Goal: Transaction & Acquisition: Book appointment/travel/reservation

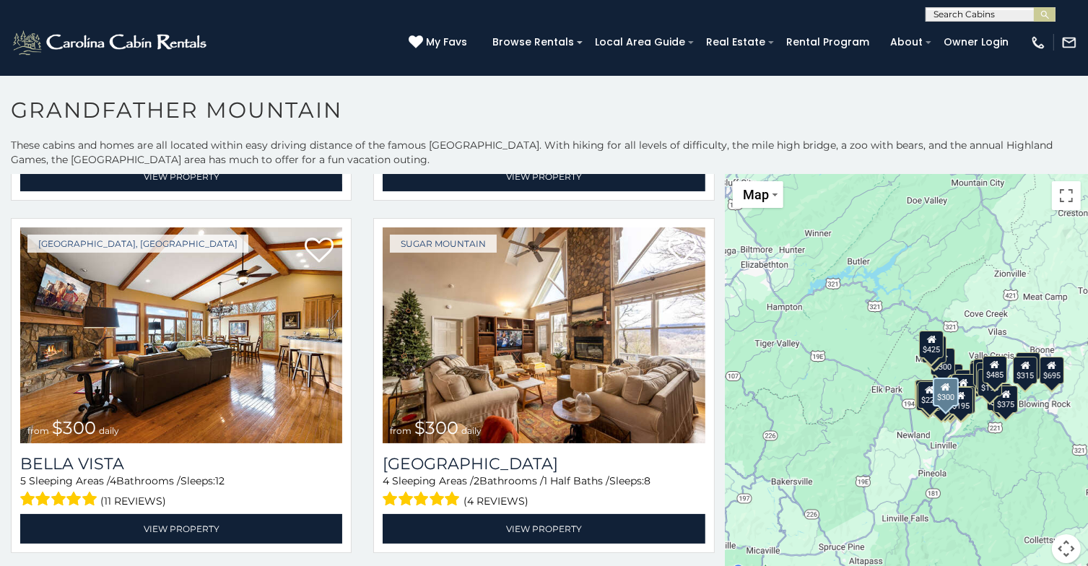
scroll to position [1444, 0]
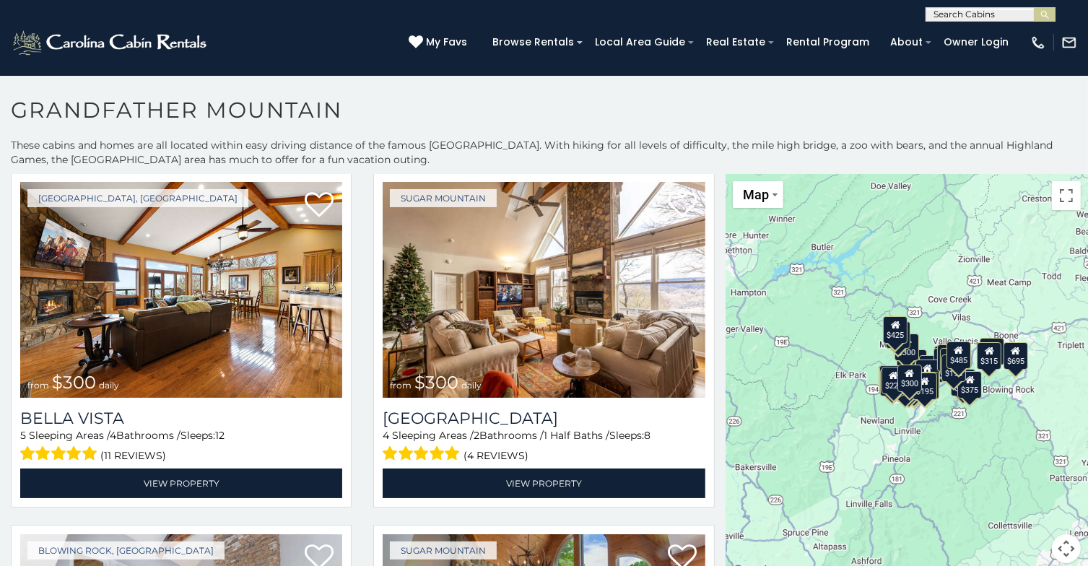
drag, startPoint x: 1019, startPoint y: 502, endPoint x: 982, endPoint y: 486, distance: 40.1
click at [982, 486] on div "$1,095 $355 $300 $225 $375 $425 $400 $485 $300 $300 $375 $350 $275 $305 $695 $2…" at bounding box center [907, 377] width 362 height 407
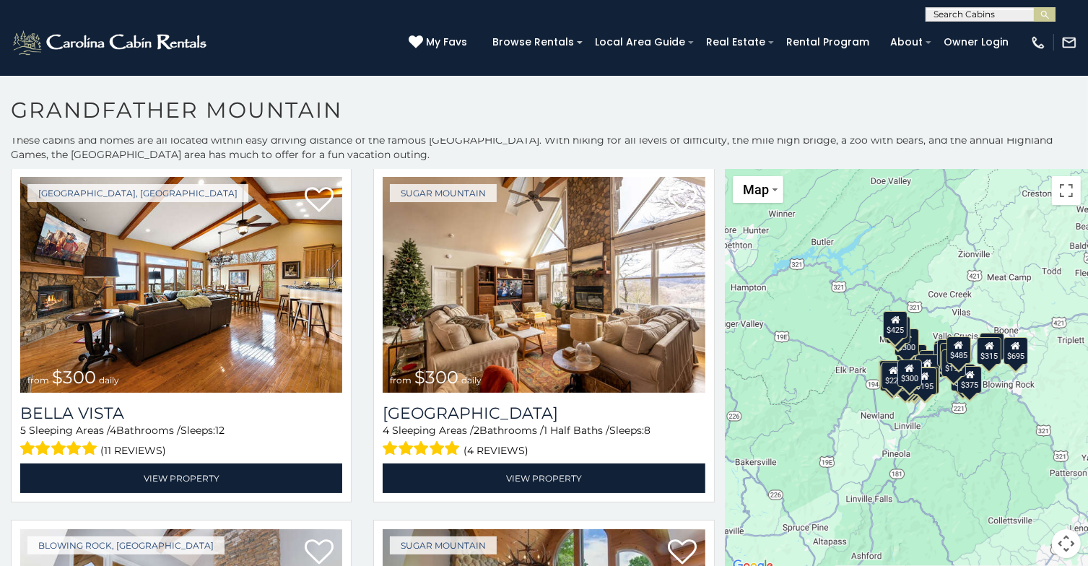
scroll to position [6, 0]
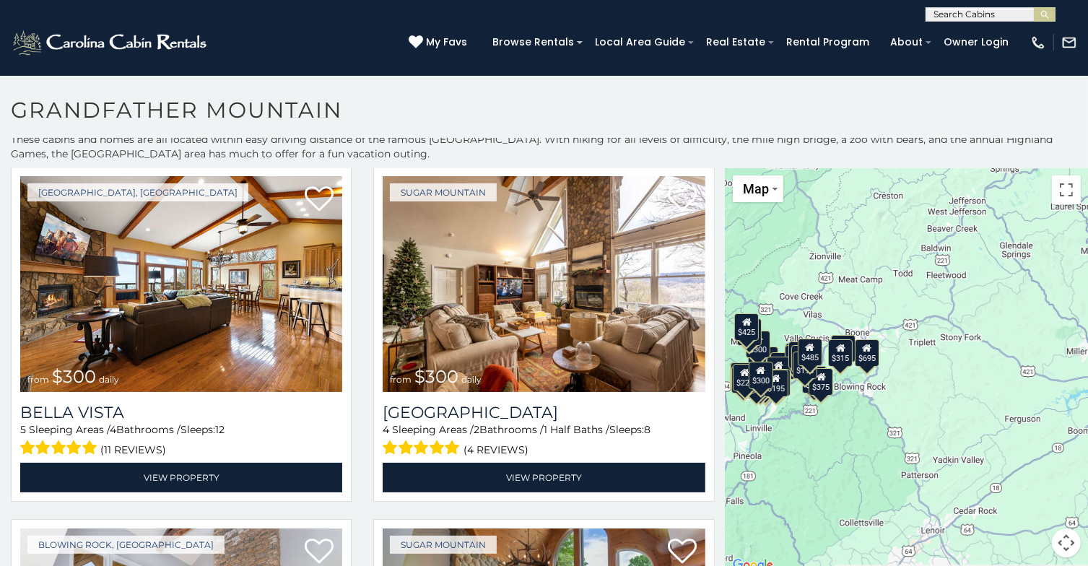
drag, startPoint x: 1000, startPoint y: 476, endPoint x: 855, endPoint y: 477, distance: 145.1
click at [851, 479] on div "$1,095 $355 $300 $225 $375 $425 $400 $485 $300 $300 $375 $350 $275 $305 $695 $2…" at bounding box center [907, 371] width 362 height 407
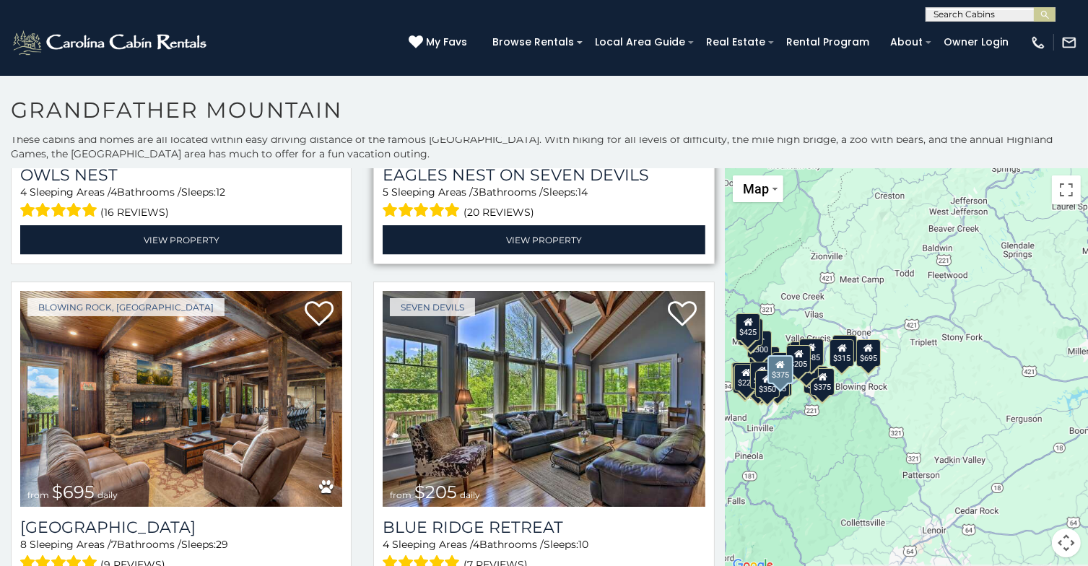
scroll to position [2383, 0]
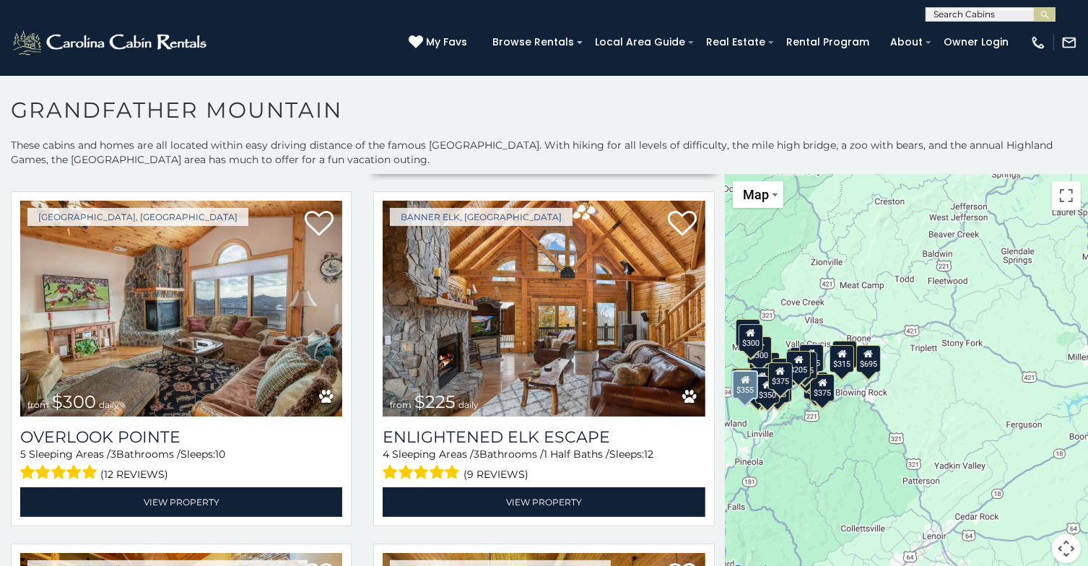
scroll to position [433, 0]
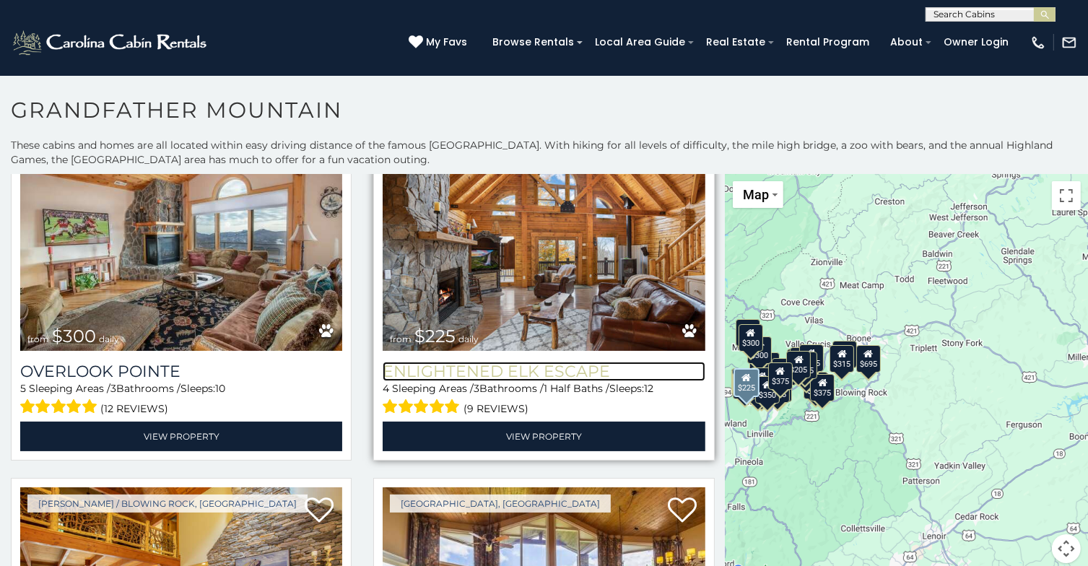
click at [534, 363] on h3 "Enlightened Elk Escape" at bounding box center [544, 371] width 322 height 19
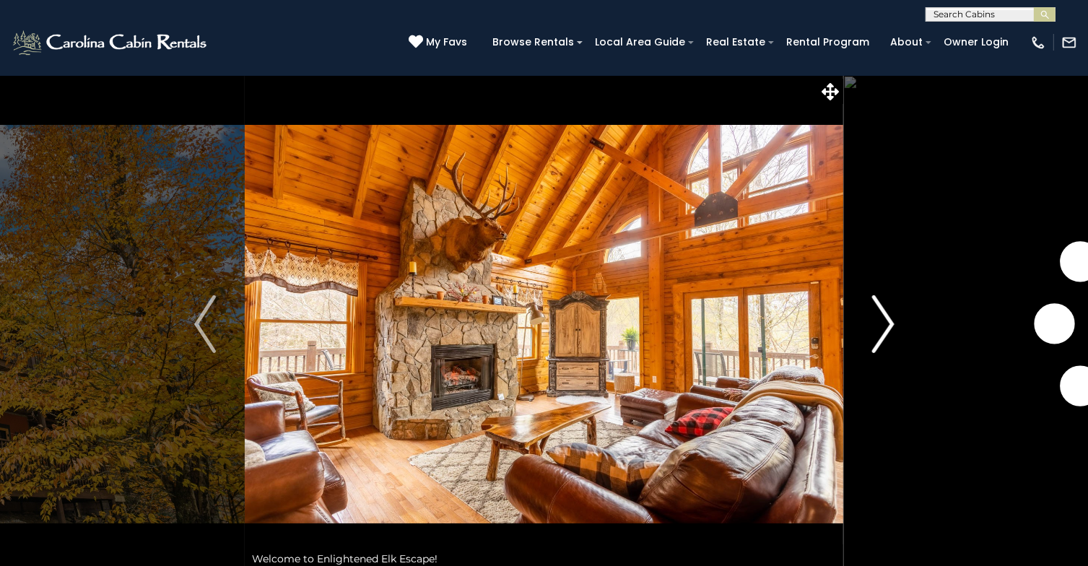
click at [889, 317] on img "Next" at bounding box center [883, 324] width 22 height 58
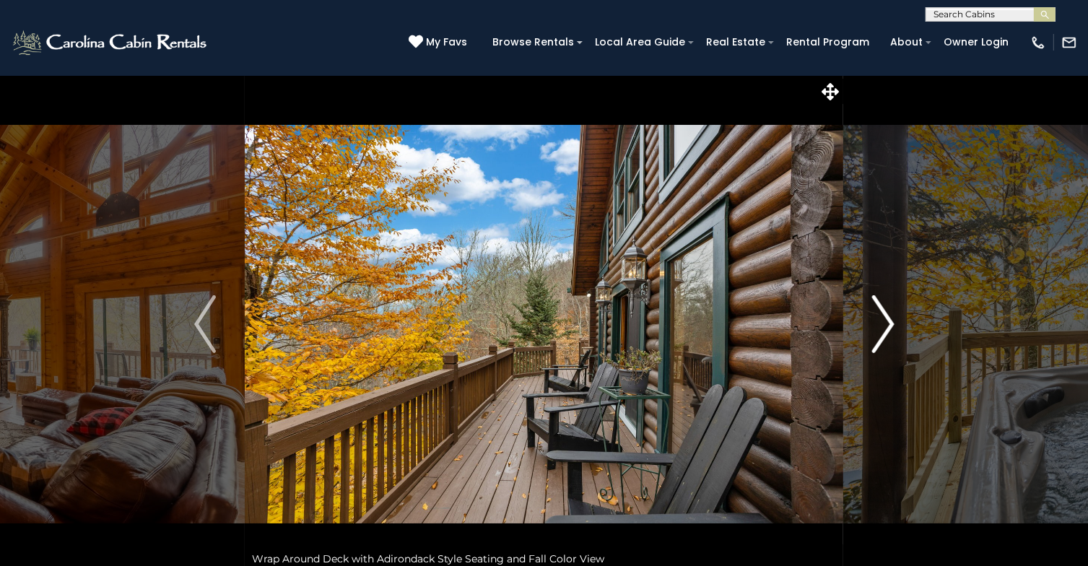
click at [889, 317] on img "Next" at bounding box center [883, 324] width 22 height 58
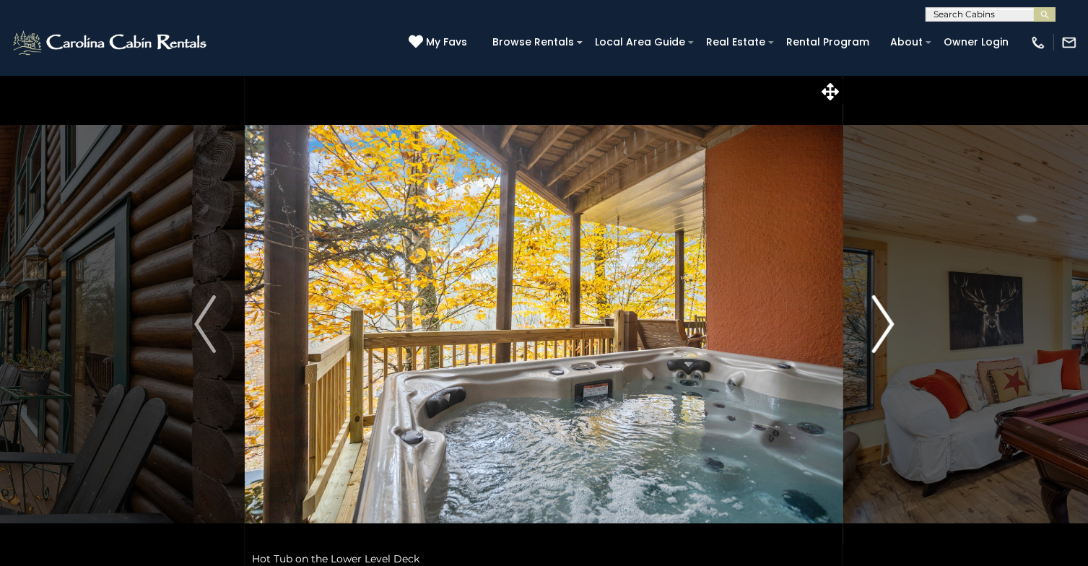
click at [889, 317] on img "Next" at bounding box center [883, 324] width 22 height 58
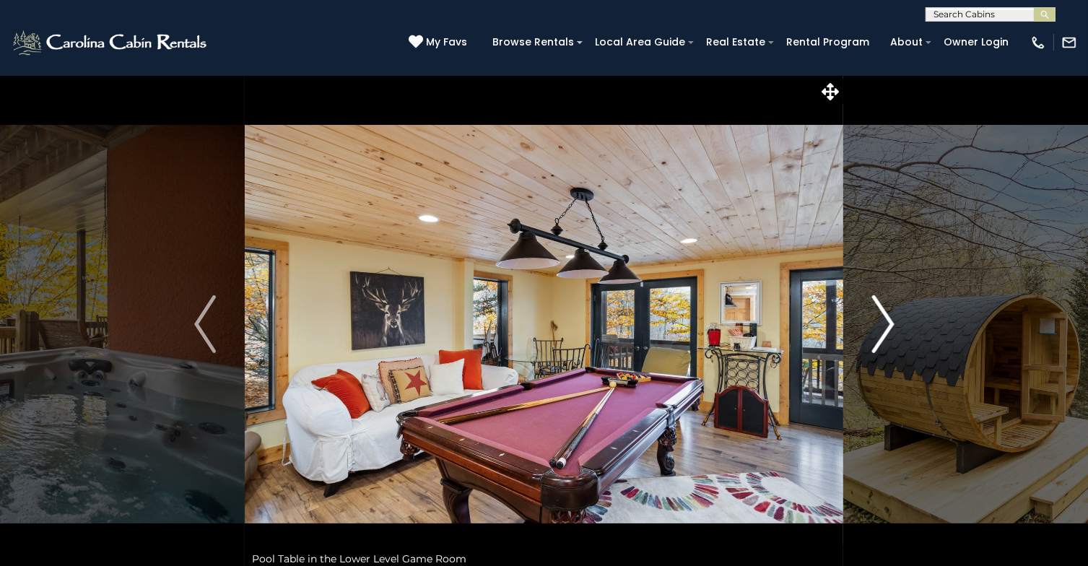
click at [889, 317] on img "Next" at bounding box center [883, 324] width 22 height 58
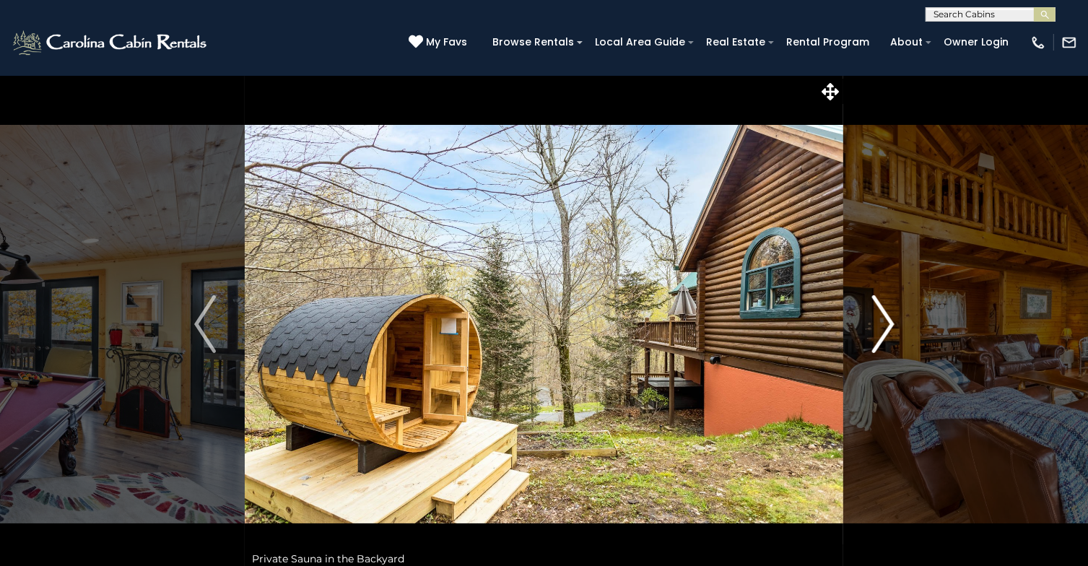
click at [889, 317] on img "Next" at bounding box center [883, 324] width 22 height 58
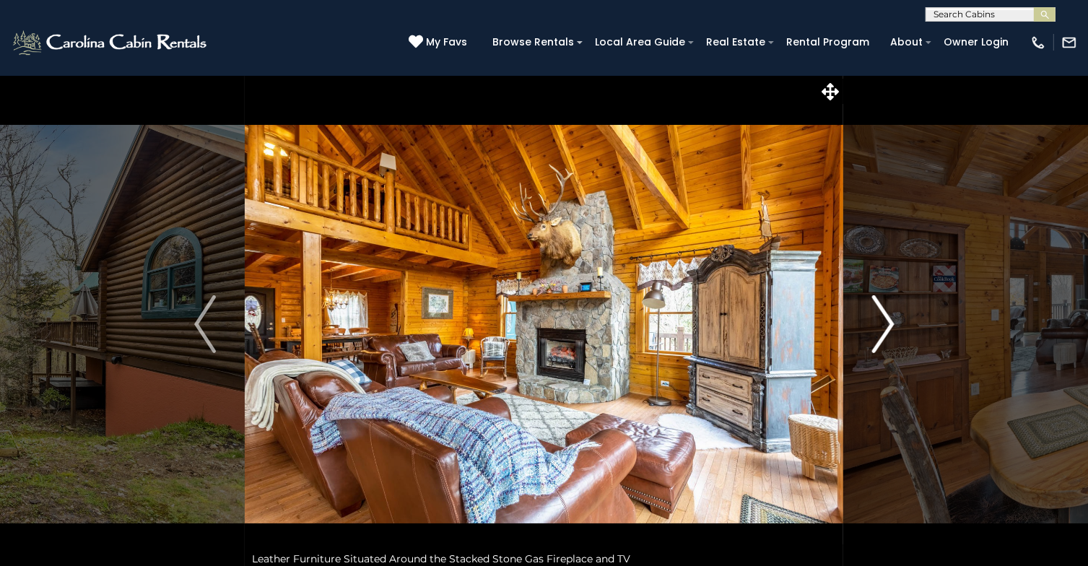
click at [889, 317] on img "Next" at bounding box center [883, 324] width 22 height 58
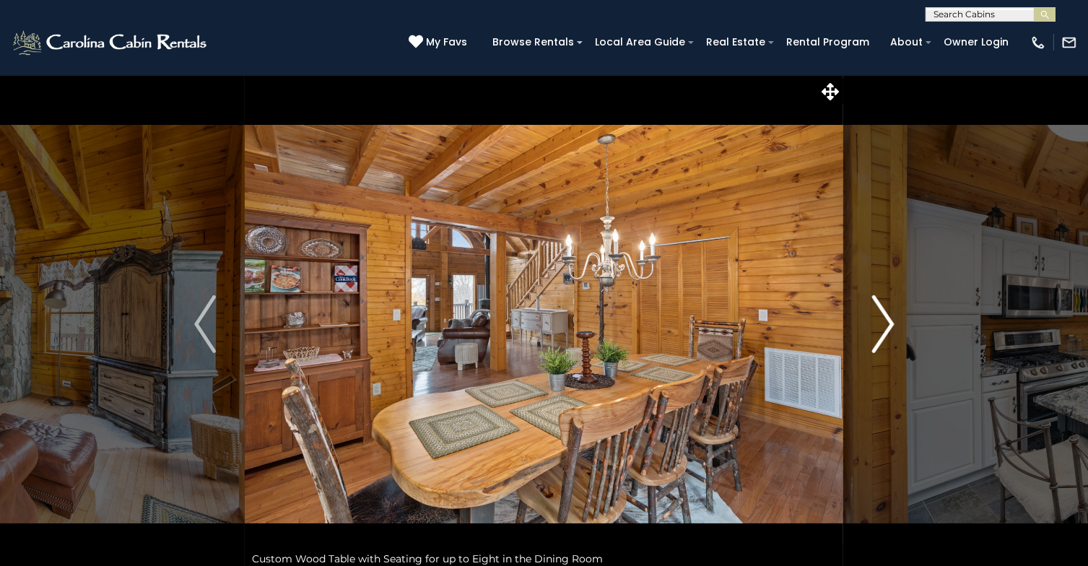
click at [889, 317] on img "Next" at bounding box center [883, 324] width 22 height 58
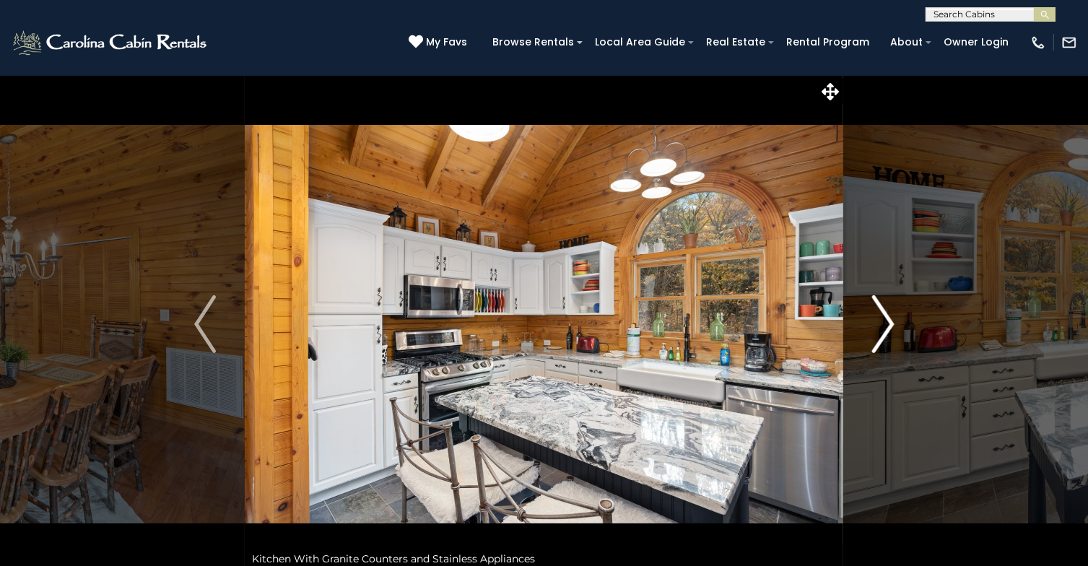
click at [889, 317] on img "Next" at bounding box center [883, 324] width 22 height 58
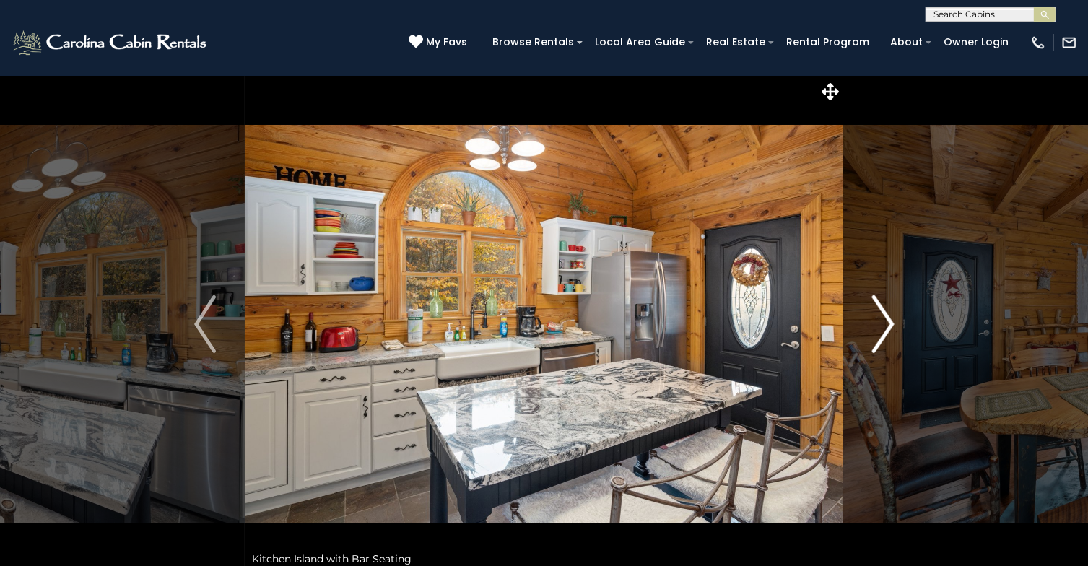
click at [889, 317] on img "Next" at bounding box center [883, 324] width 22 height 58
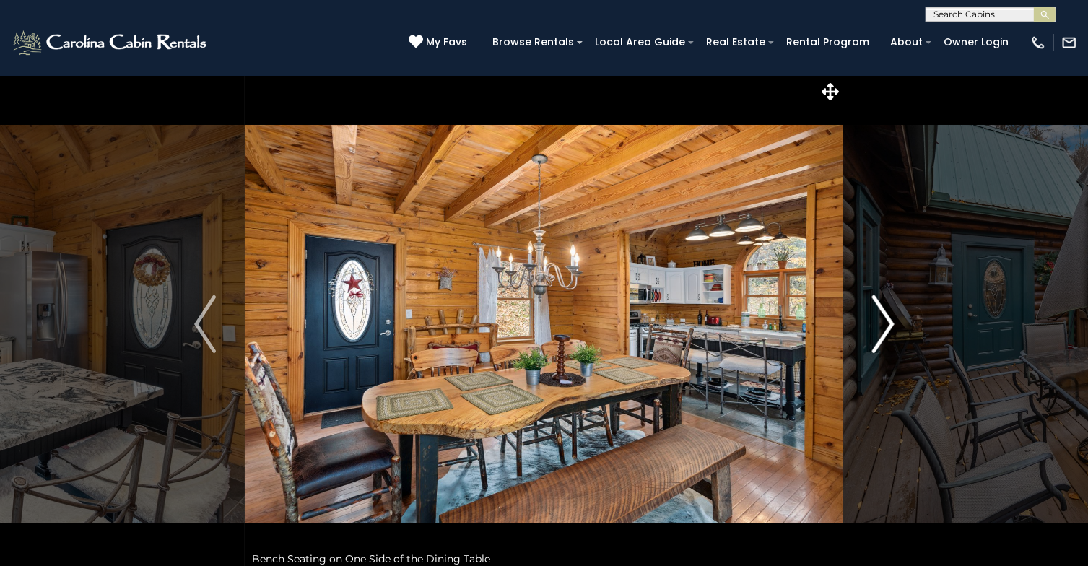
click at [889, 317] on img "Next" at bounding box center [883, 324] width 22 height 58
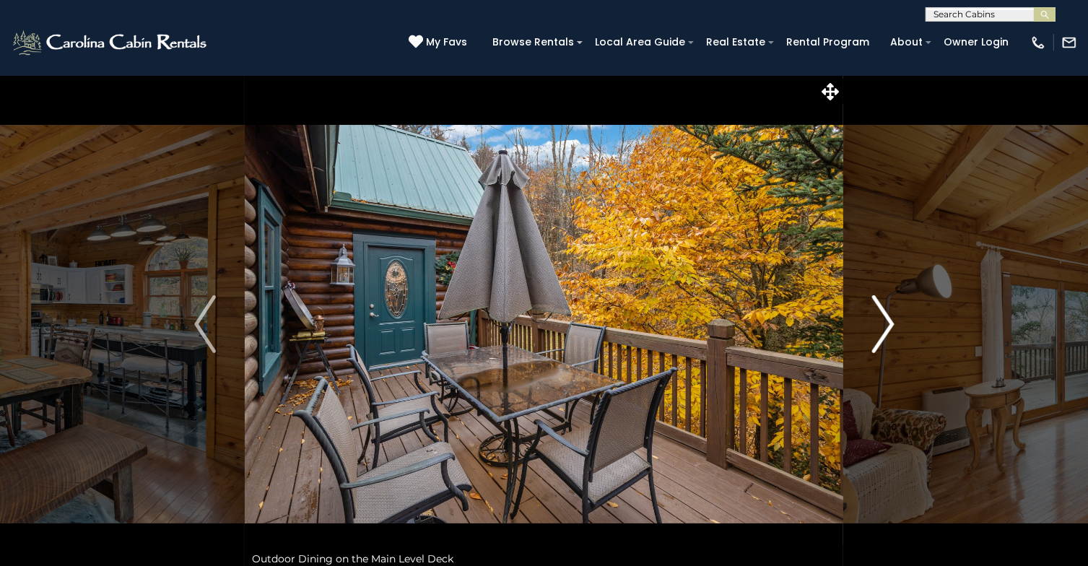
click at [889, 317] on img "Next" at bounding box center [883, 324] width 22 height 58
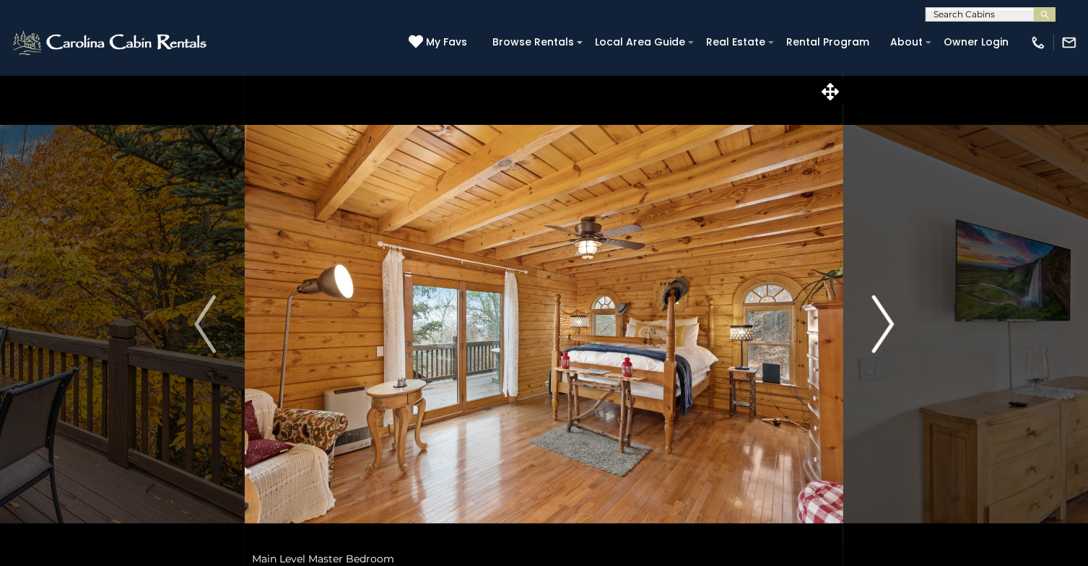
click at [889, 317] on img "Next" at bounding box center [883, 324] width 22 height 58
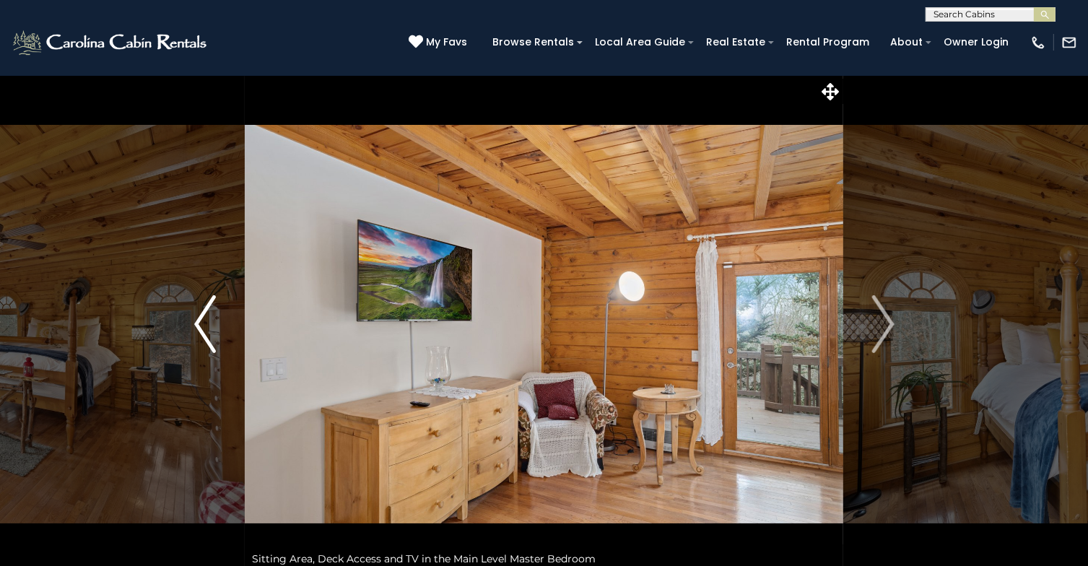
click at [204, 335] on img "Previous" at bounding box center [205, 324] width 22 height 58
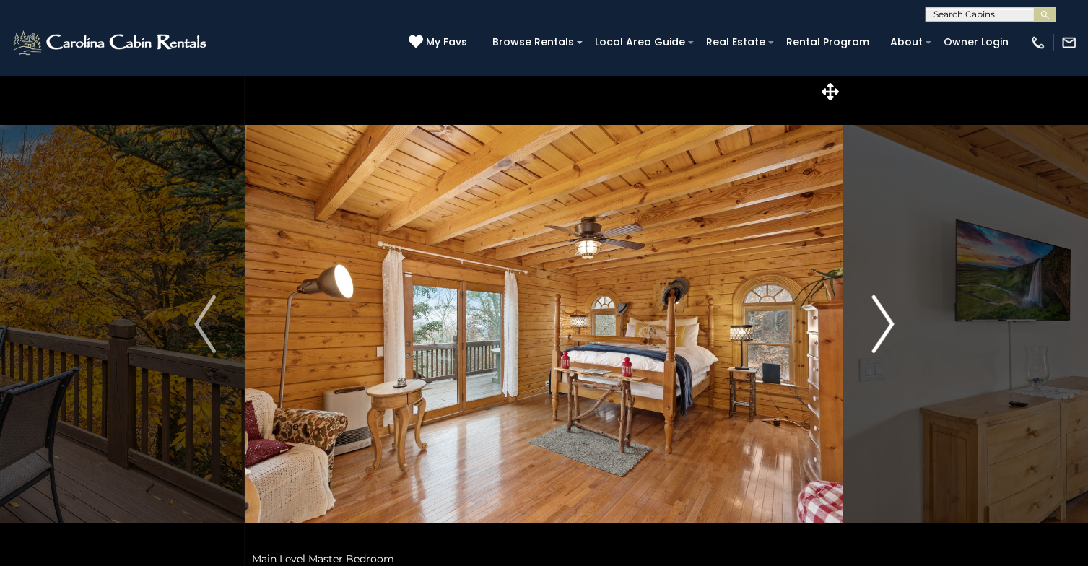
click at [879, 323] on img "Next" at bounding box center [883, 324] width 22 height 58
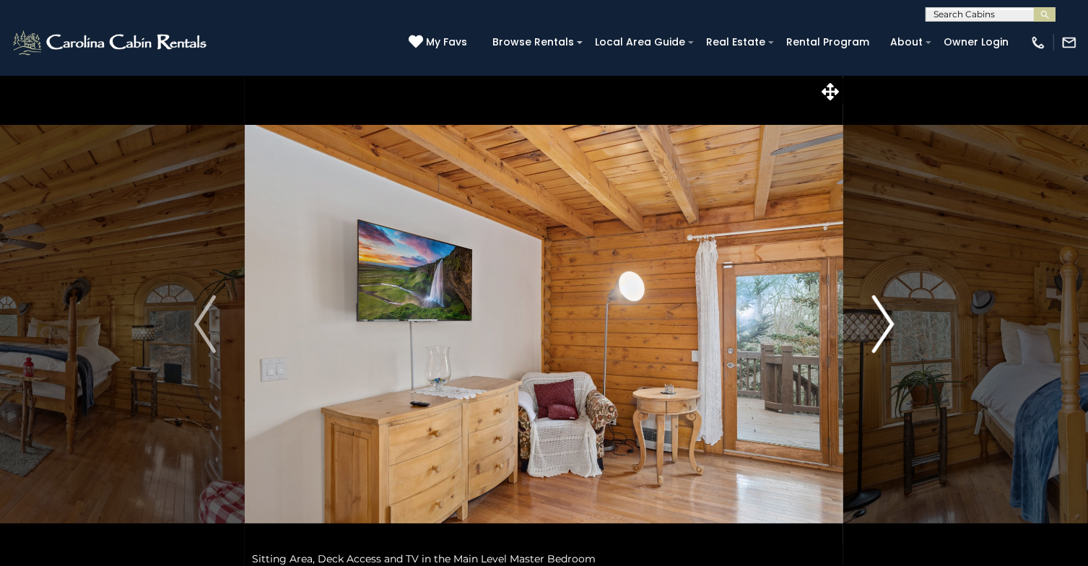
click at [878, 323] on img "Next" at bounding box center [883, 324] width 22 height 58
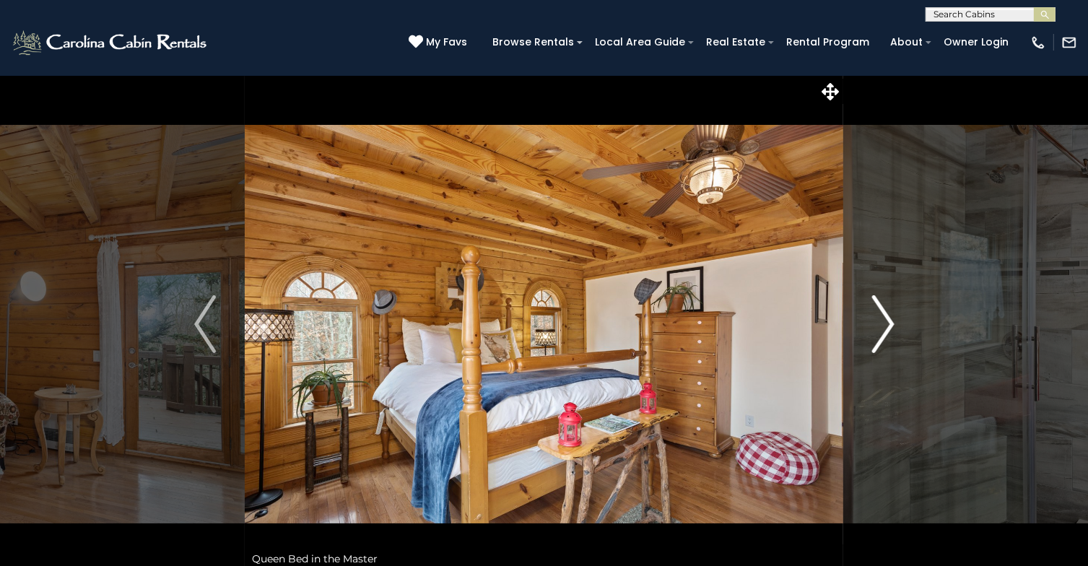
click at [878, 323] on img "Next" at bounding box center [883, 324] width 22 height 58
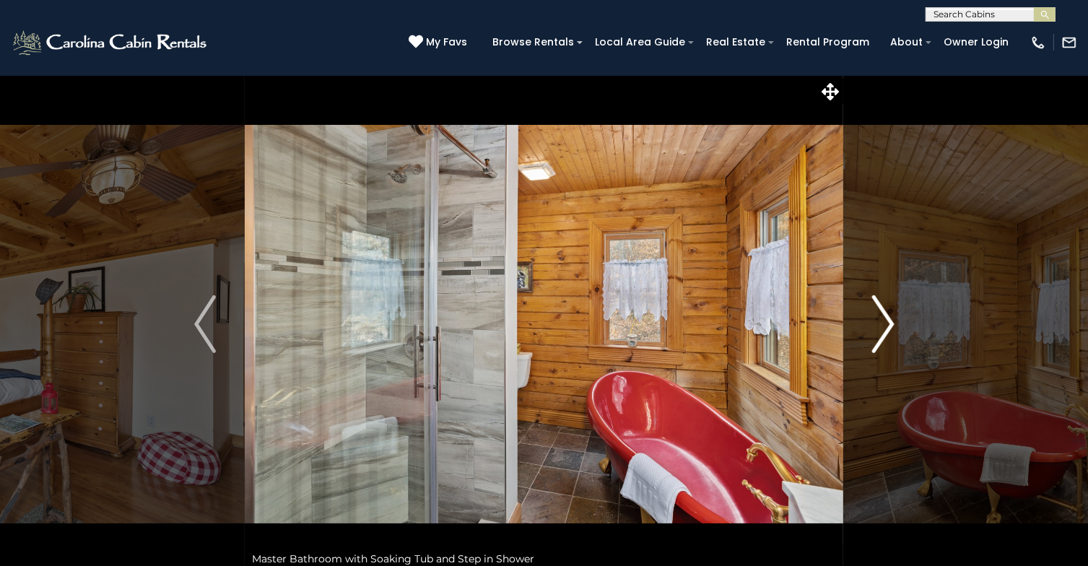
click at [878, 323] on img "Next" at bounding box center [883, 324] width 22 height 58
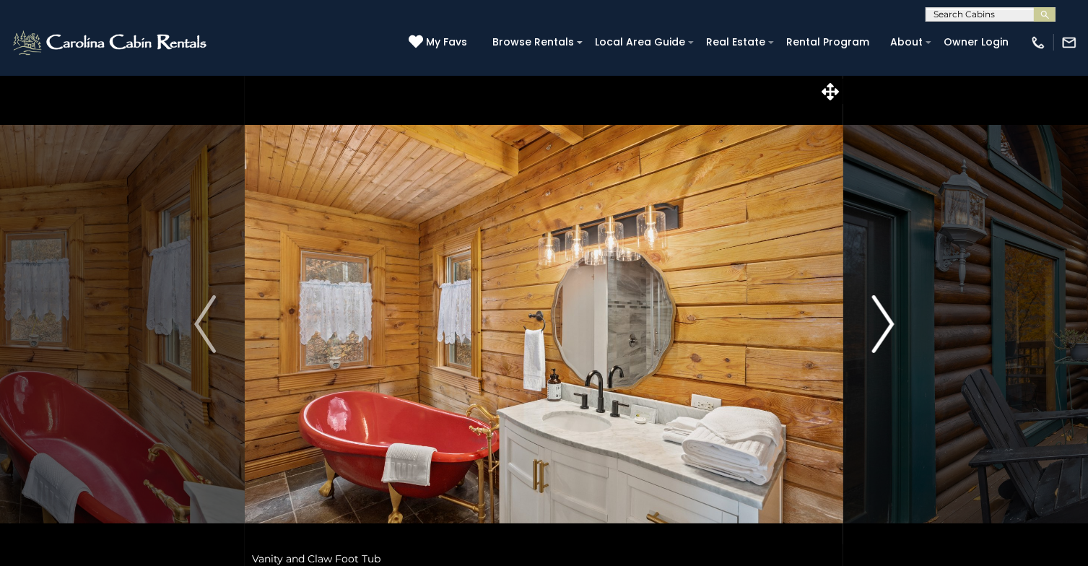
click at [878, 323] on img "Next" at bounding box center [883, 324] width 22 height 58
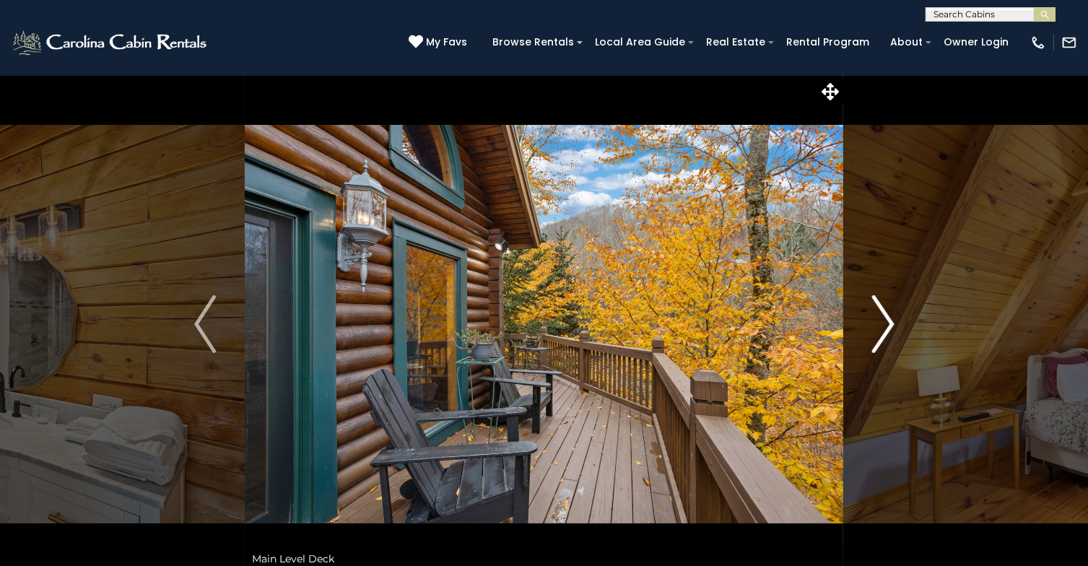
click at [878, 323] on img "Next" at bounding box center [883, 324] width 22 height 58
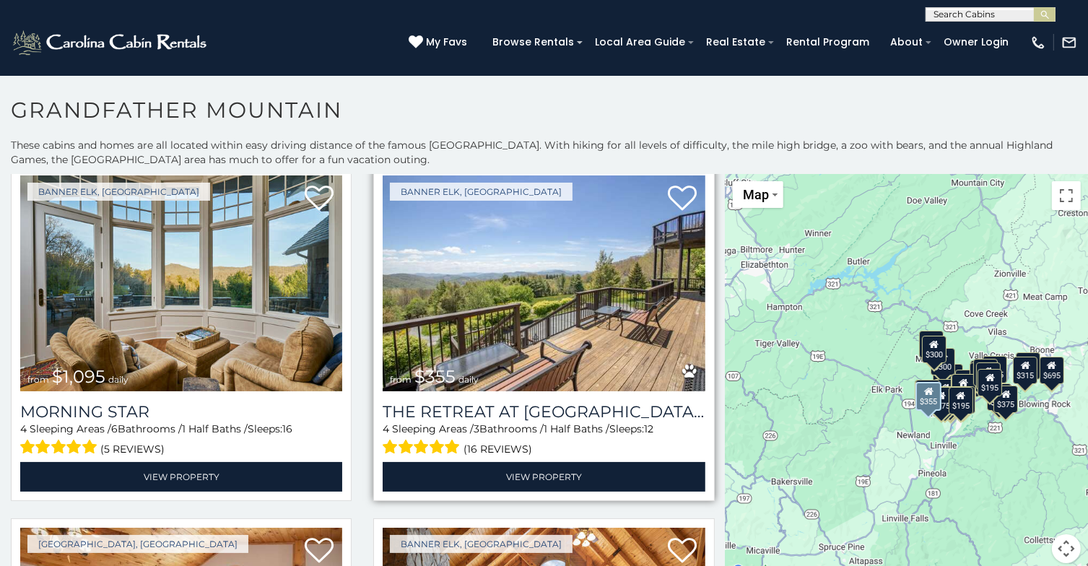
scroll to position [72, 0]
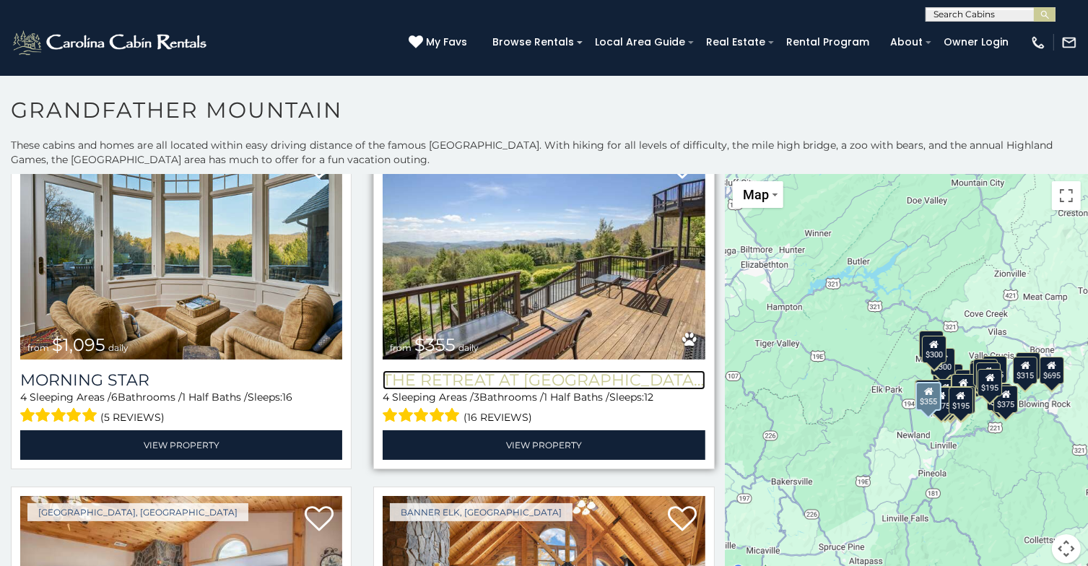
click at [510, 375] on h3 "The Retreat at [GEOGRAPHIC_DATA][PERSON_NAME]" at bounding box center [544, 379] width 322 height 19
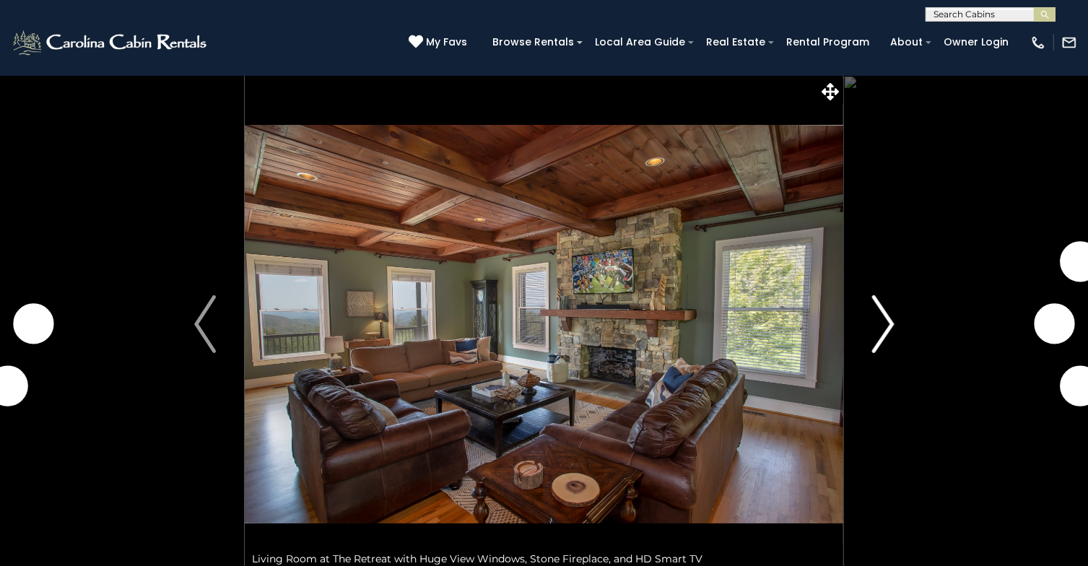
click at [890, 325] on img "Next" at bounding box center [883, 324] width 22 height 58
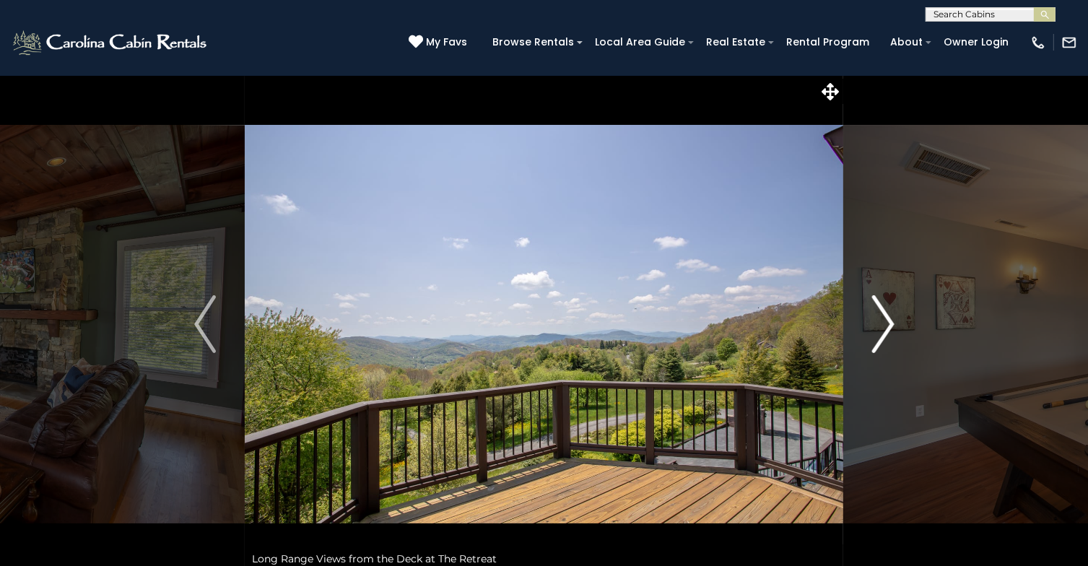
click at [890, 325] on img "Next" at bounding box center [883, 324] width 22 height 58
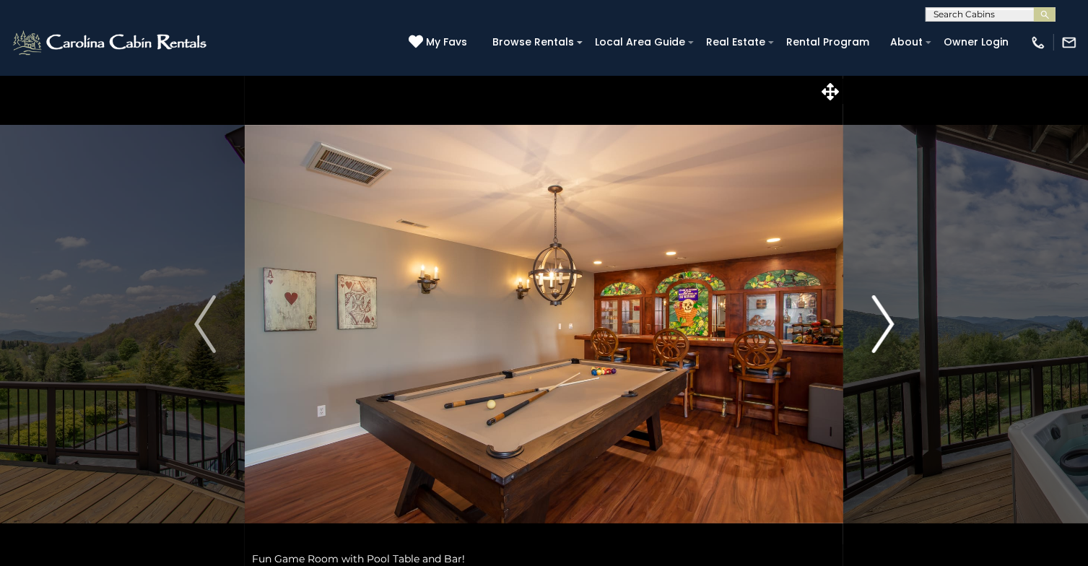
click at [890, 325] on img "Next" at bounding box center [883, 324] width 22 height 58
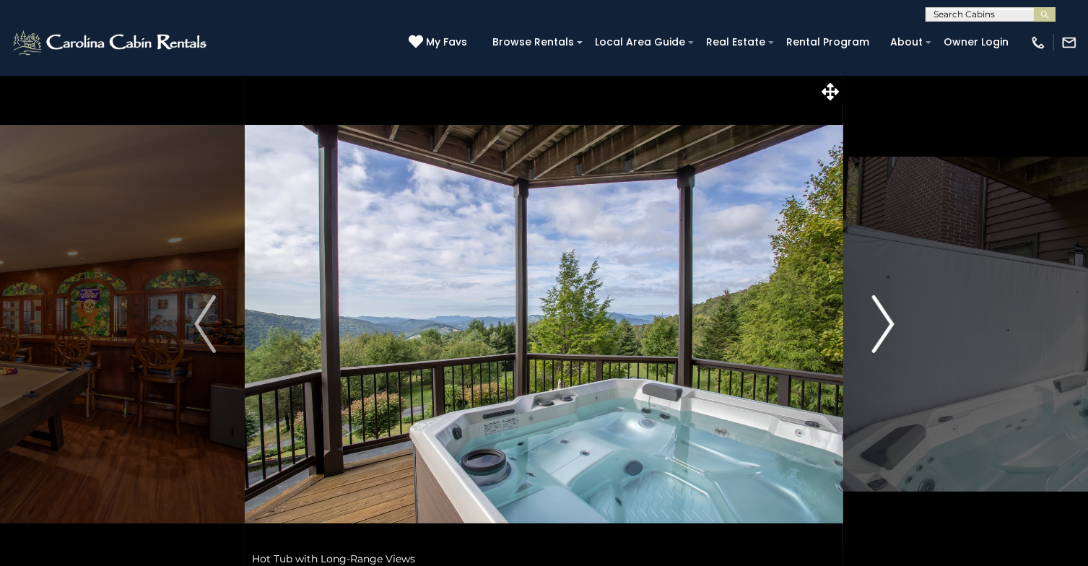
click at [890, 325] on img "Next" at bounding box center [883, 324] width 22 height 58
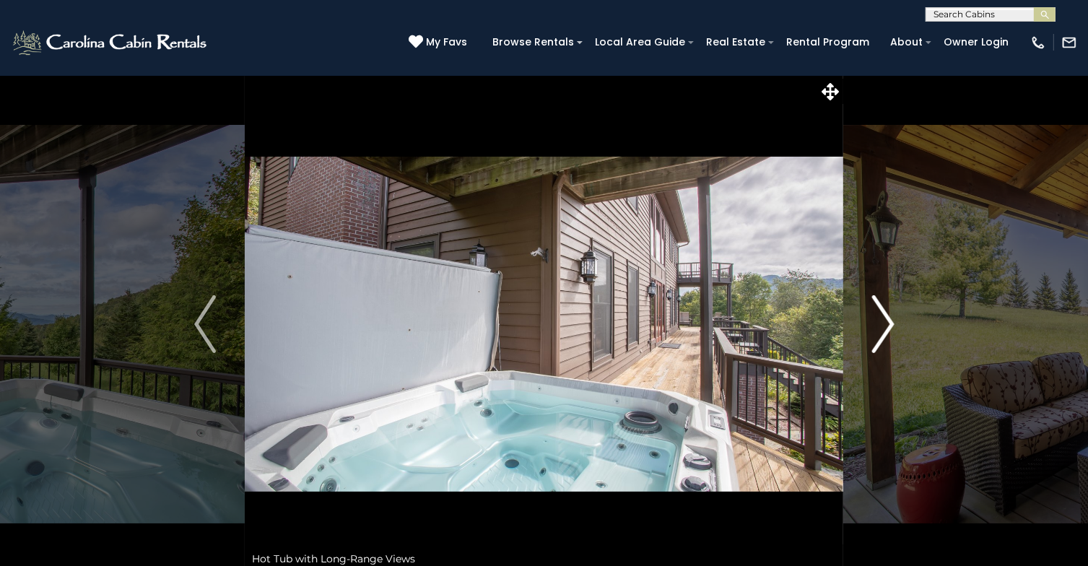
click at [890, 325] on img "Next" at bounding box center [883, 324] width 22 height 58
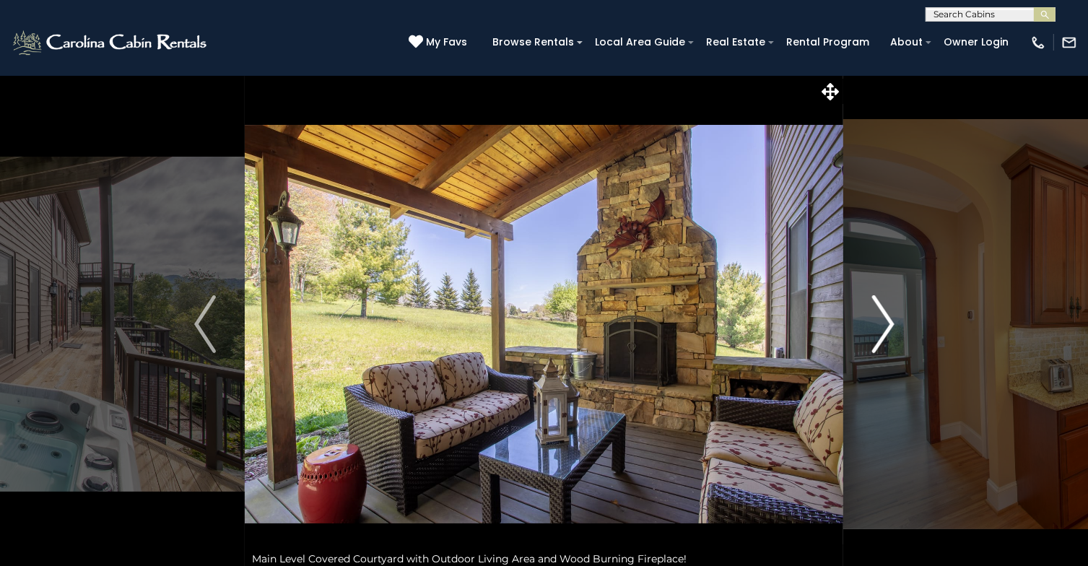
click at [890, 325] on img "Next" at bounding box center [883, 324] width 22 height 58
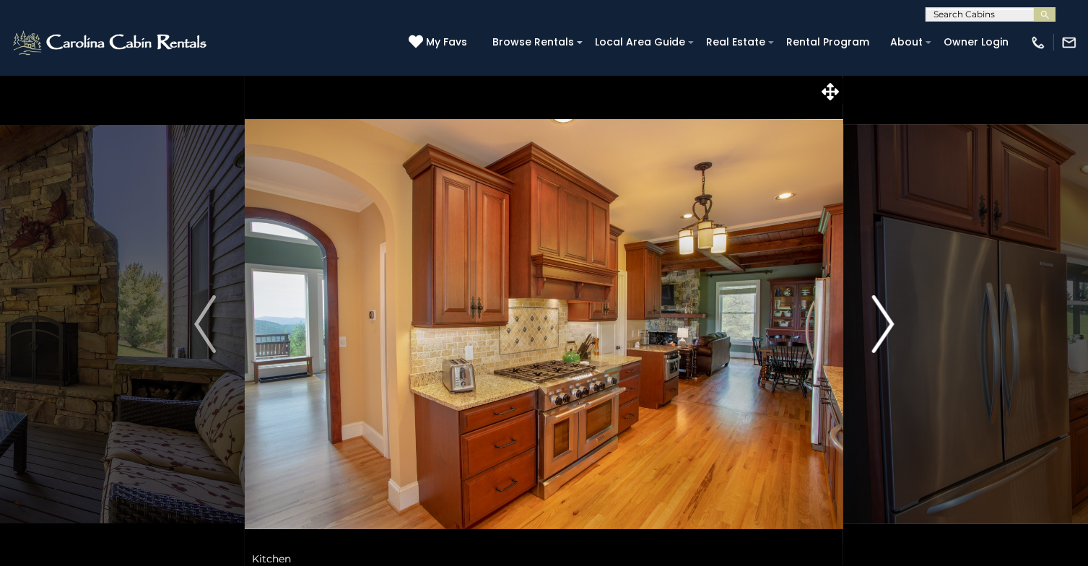
click at [890, 325] on img "Next" at bounding box center [883, 324] width 22 height 58
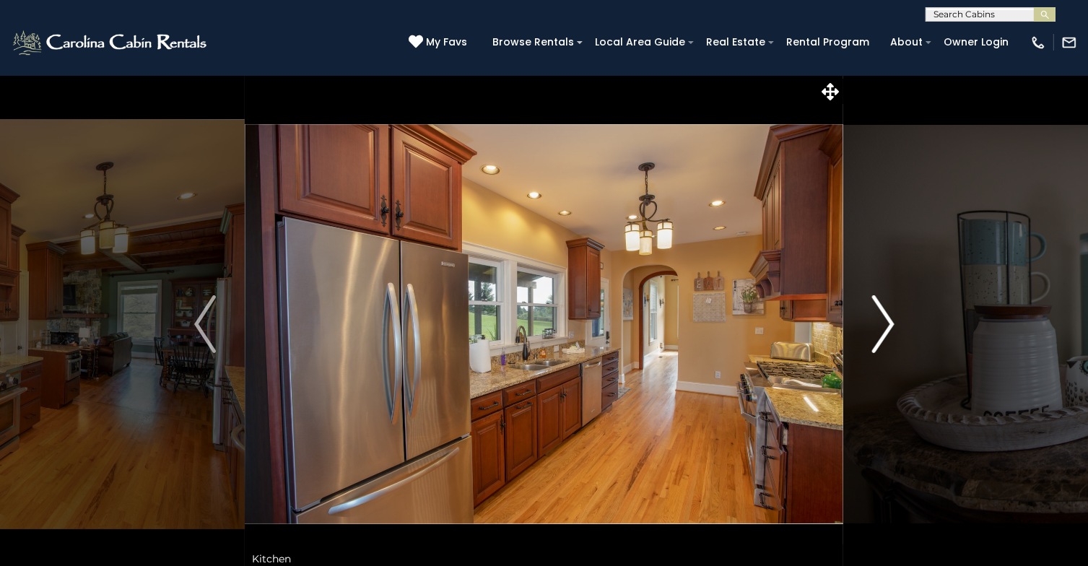
click at [890, 325] on img "Next" at bounding box center [883, 324] width 22 height 58
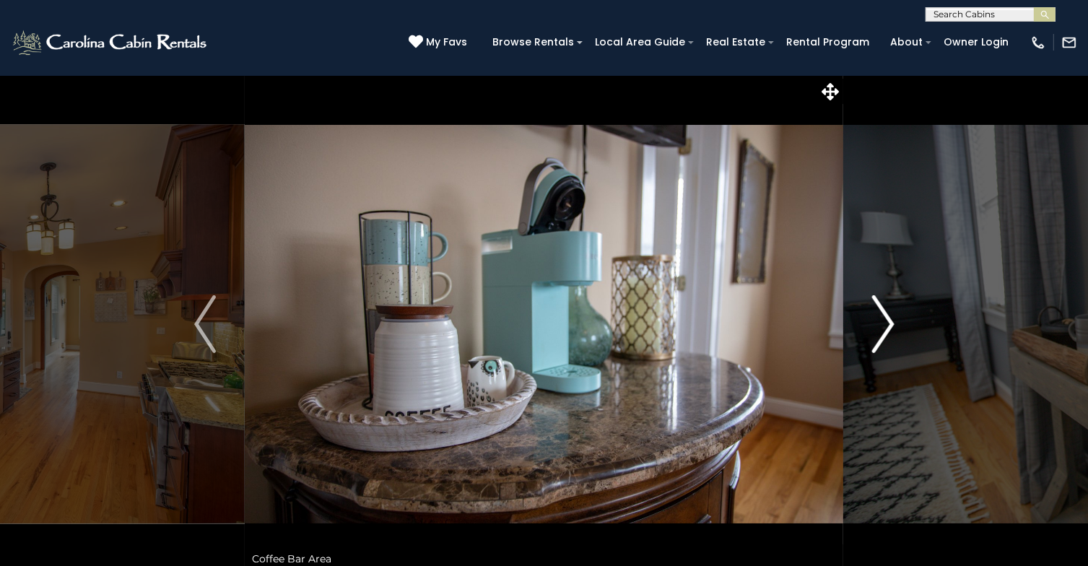
click at [890, 325] on img "Next" at bounding box center [883, 324] width 22 height 58
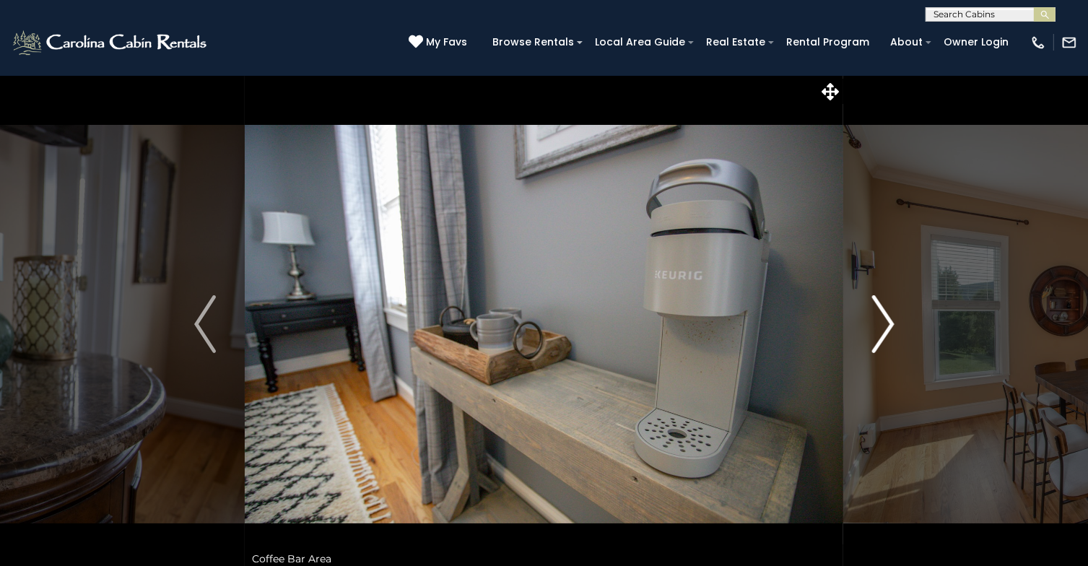
click at [890, 325] on img "Next" at bounding box center [883, 324] width 22 height 58
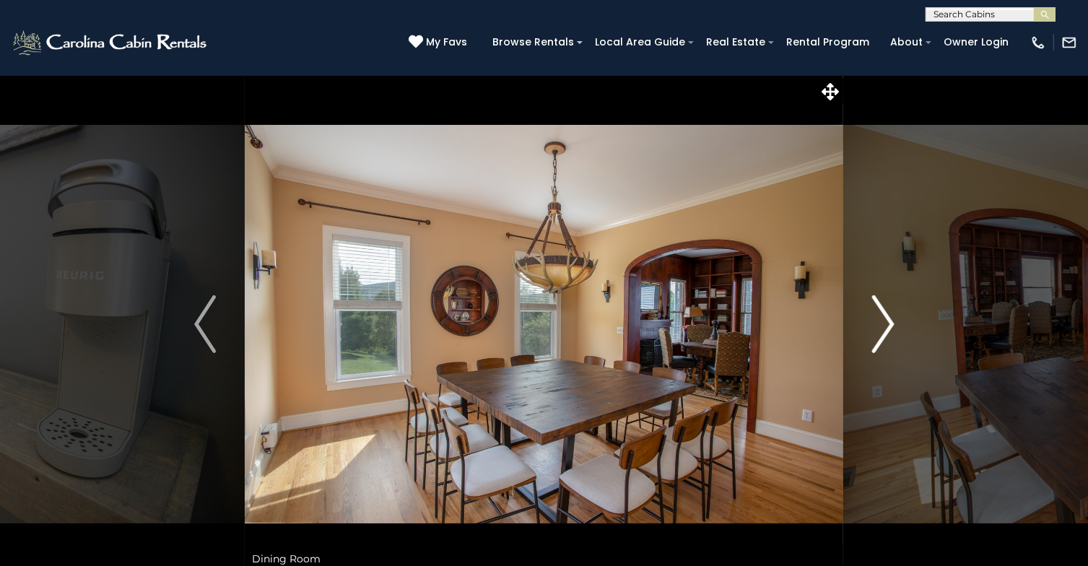
click at [893, 324] on img "Next" at bounding box center [883, 324] width 22 height 58
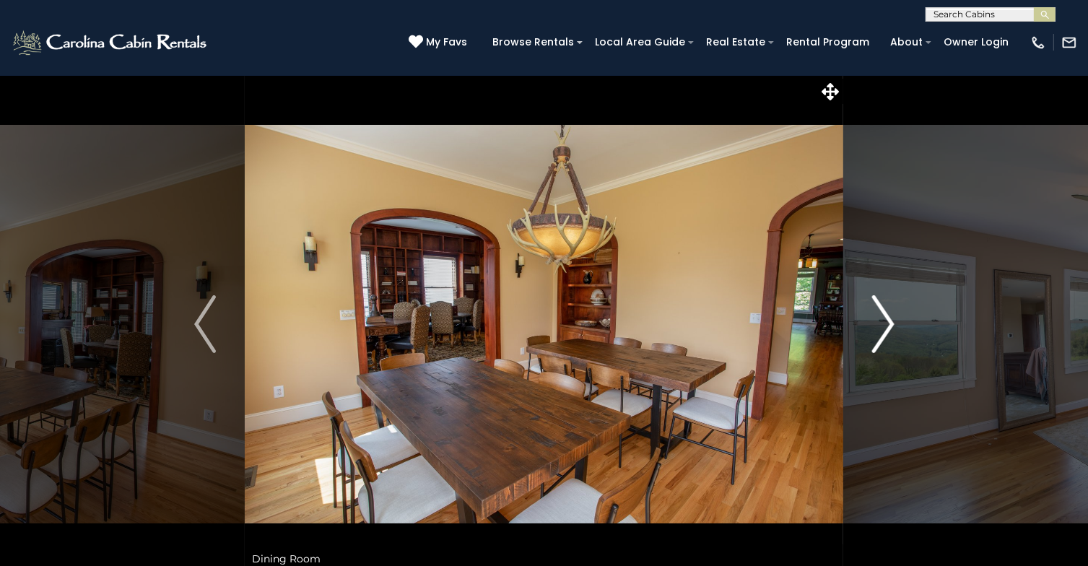
click at [892, 323] on img "Next" at bounding box center [883, 324] width 22 height 58
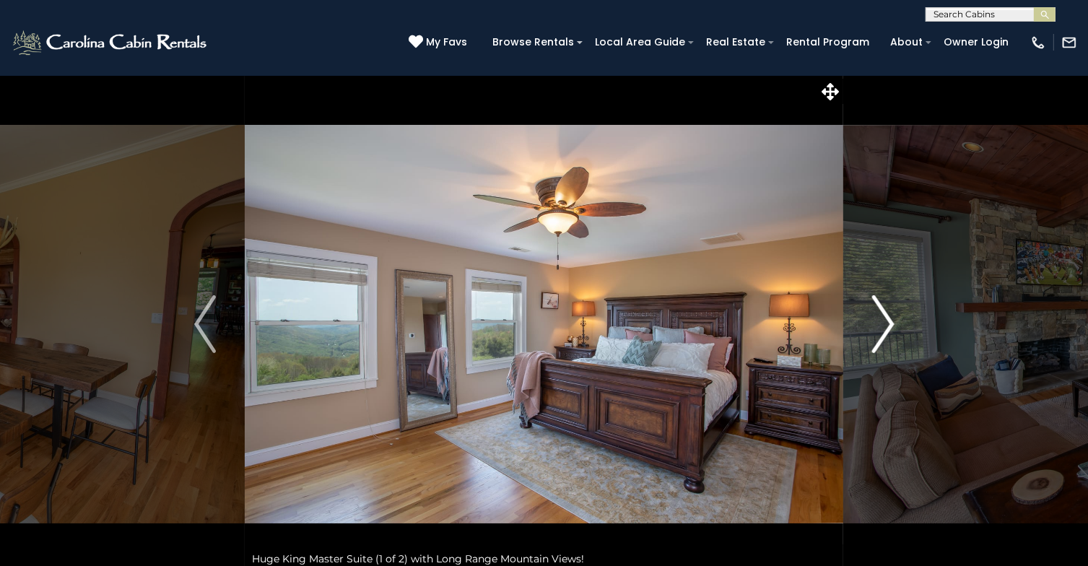
click at [892, 323] on img "Next" at bounding box center [883, 324] width 22 height 58
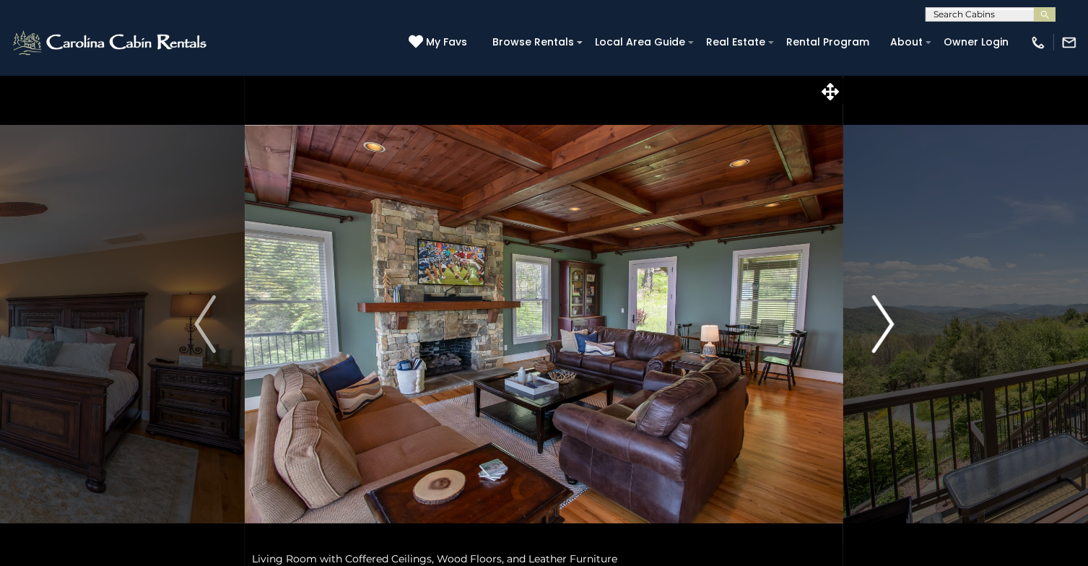
click at [892, 323] on img "Next" at bounding box center [883, 324] width 22 height 58
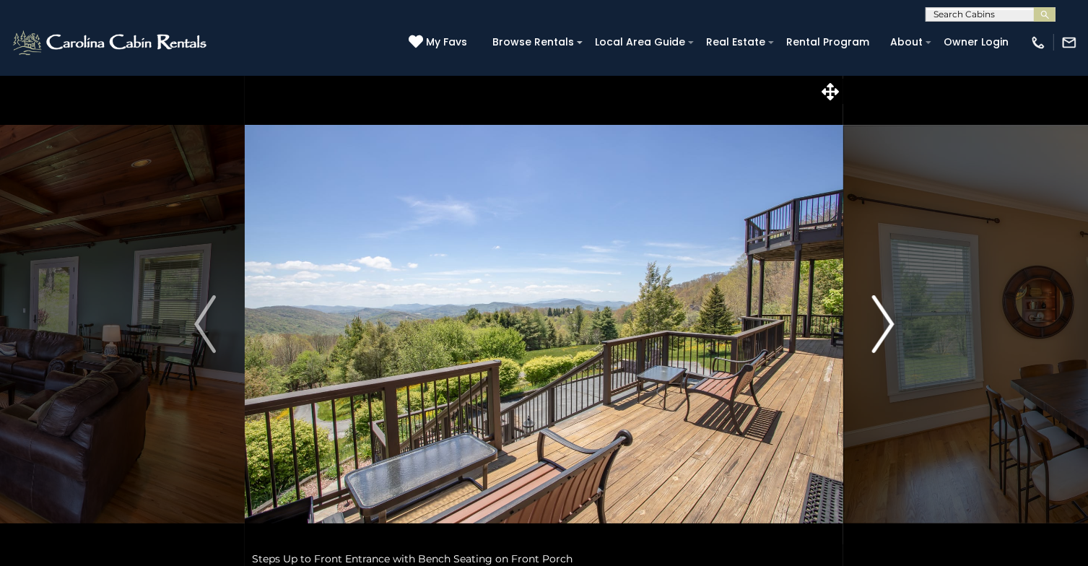
click at [892, 323] on img "Next" at bounding box center [883, 324] width 22 height 58
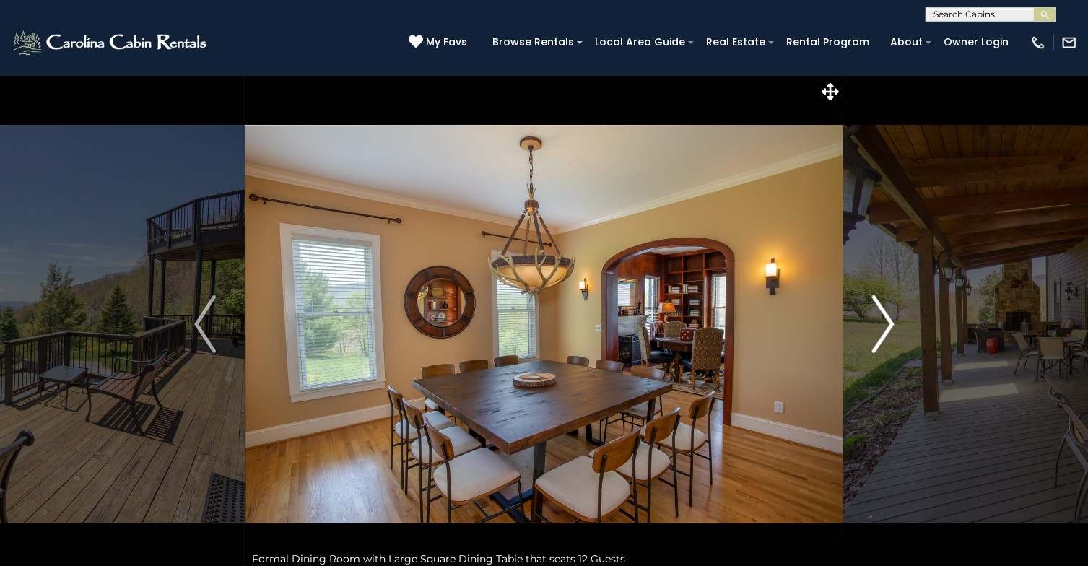
click at [892, 323] on img "Next" at bounding box center [883, 324] width 22 height 58
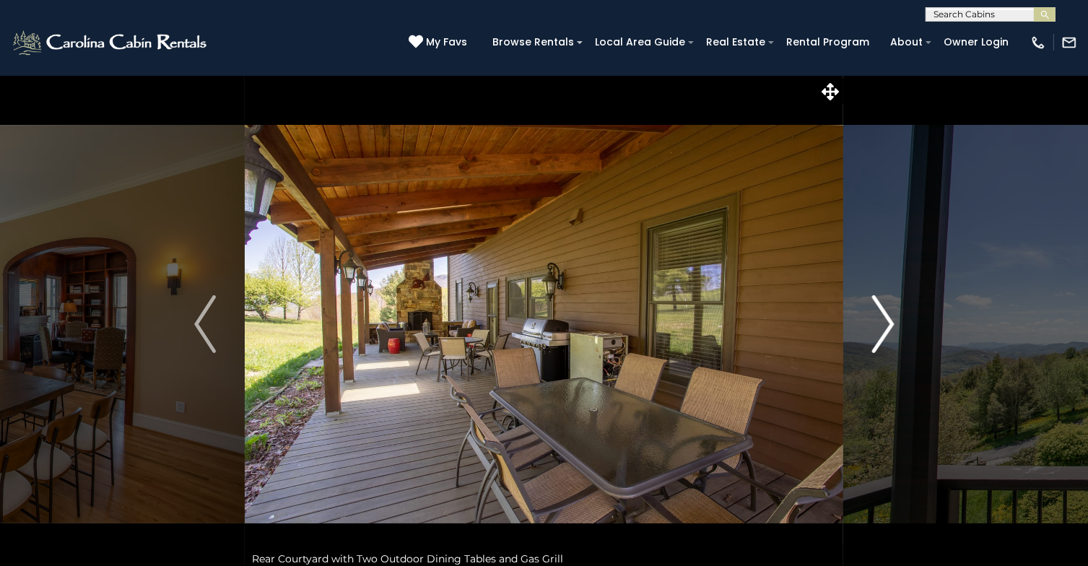
click at [892, 323] on img "Next" at bounding box center [883, 324] width 22 height 58
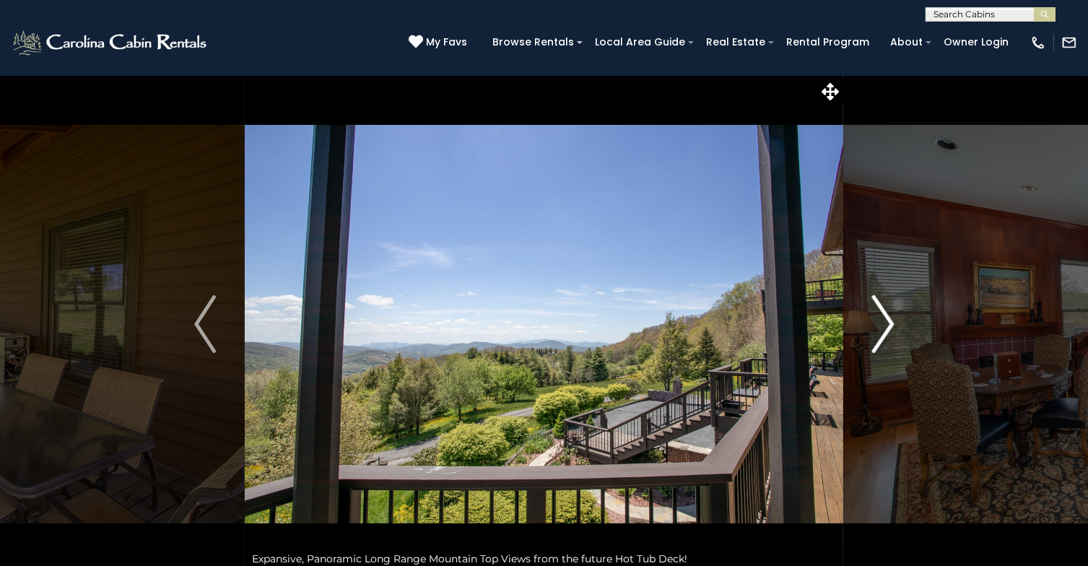
click at [892, 323] on img "Next" at bounding box center [883, 324] width 22 height 58
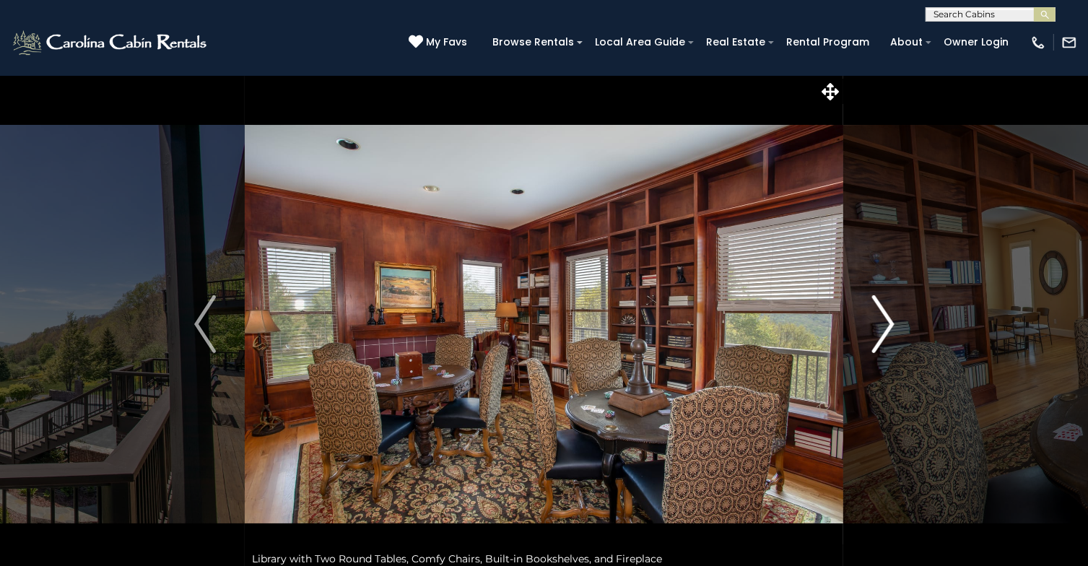
click at [890, 322] on img "Next" at bounding box center [883, 324] width 22 height 58
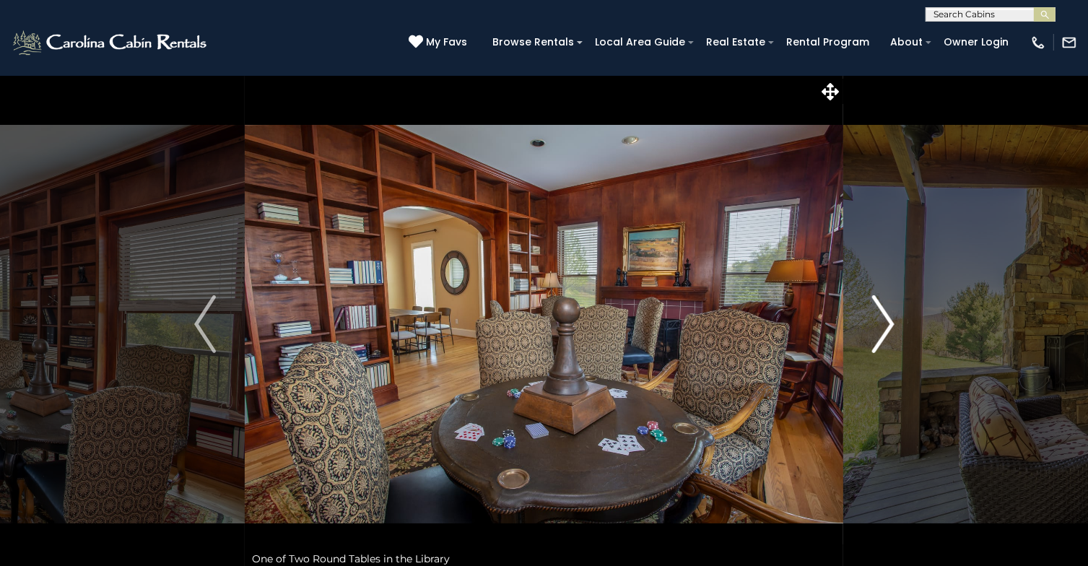
click at [890, 322] on img "Next" at bounding box center [883, 324] width 22 height 58
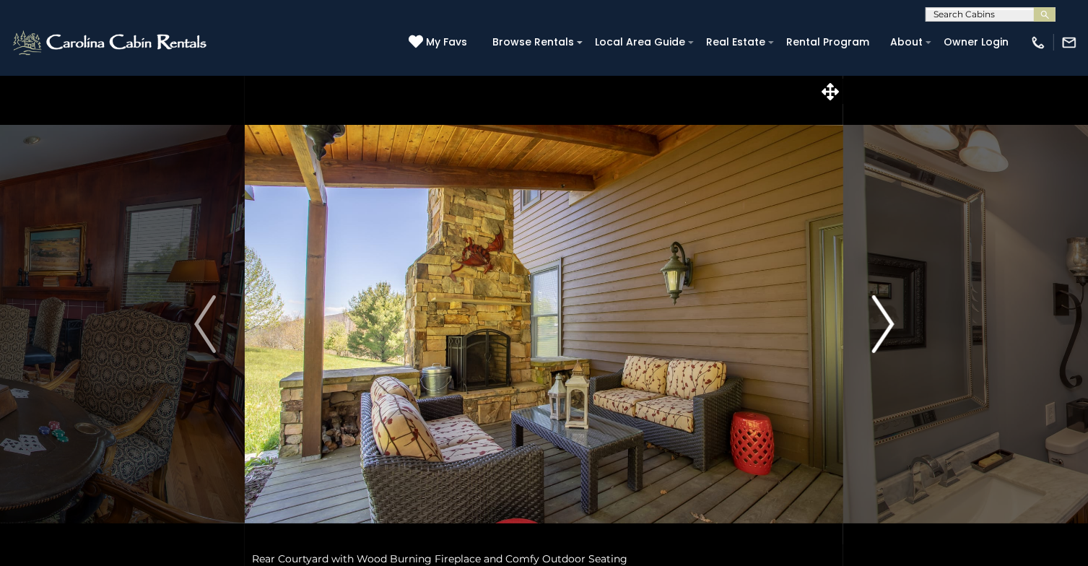
click at [890, 322] on img "Next" at bounding box center [883, 324] width 22 height 58
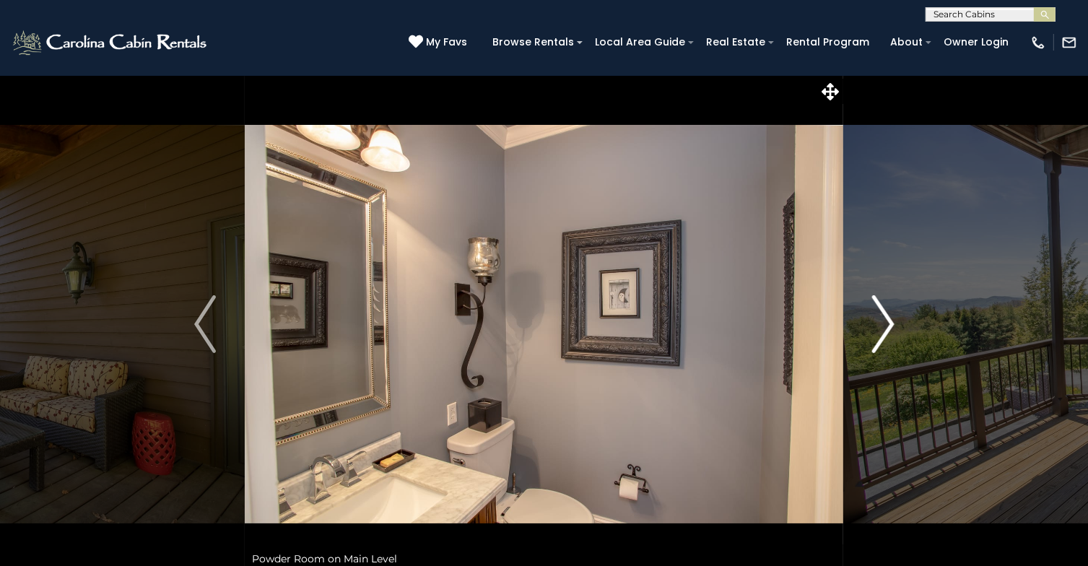
click at [890, 322] on img "Next" at bounding box center [883, 324] width 22 height 58
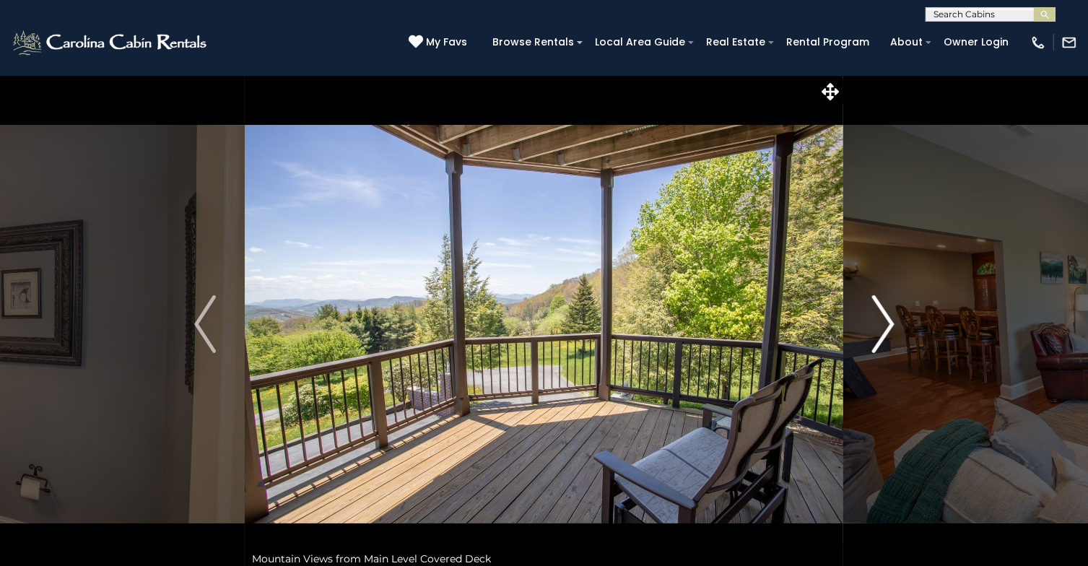
click at [890, 322] on img "Next" at bounding box center [883, 324] width 22 height 58
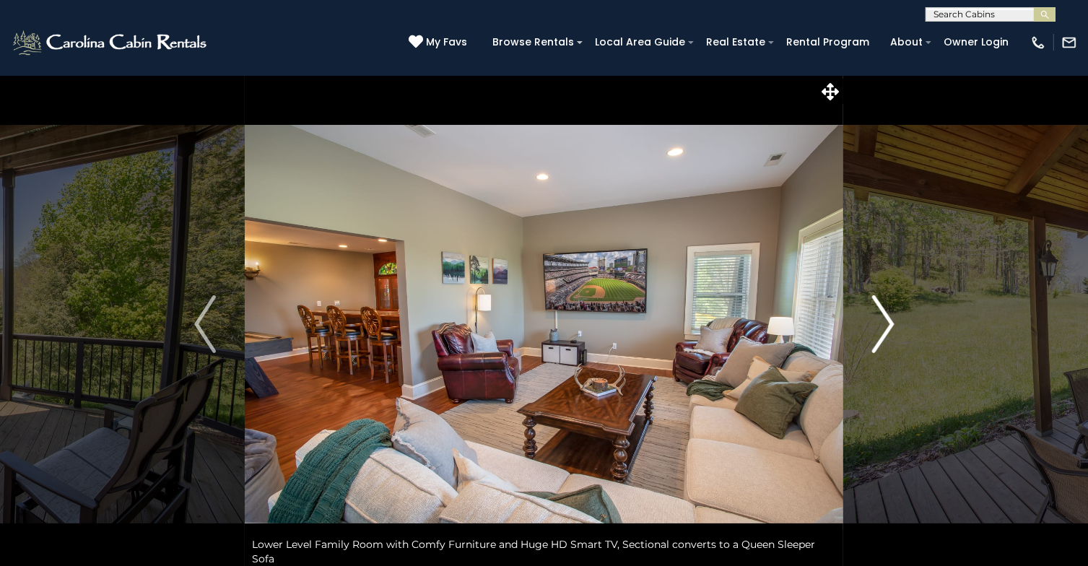
click at [890, 322] on img "Next" at bounding box center [883, 324] width 22 height 58
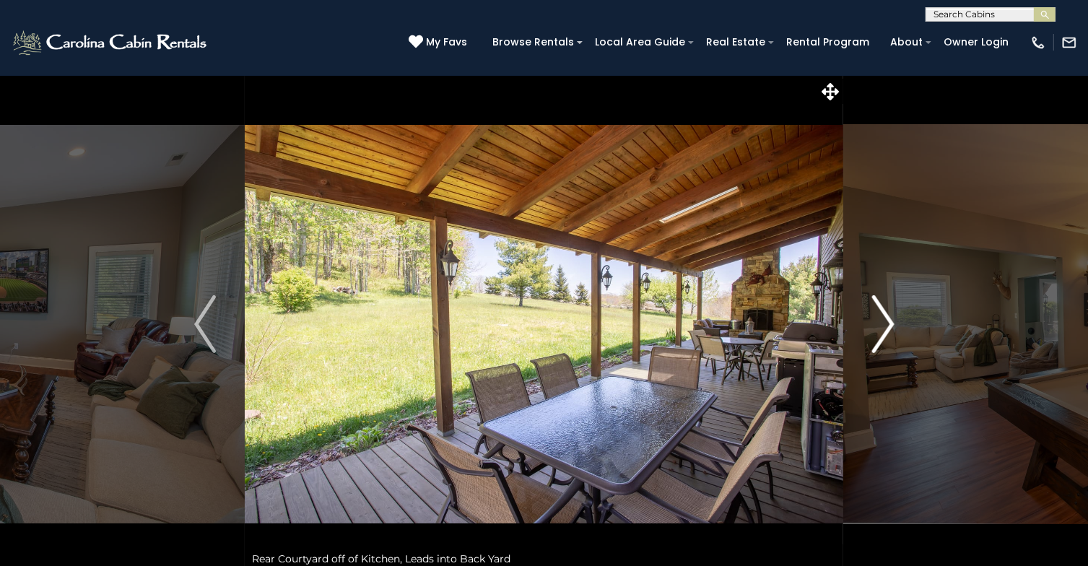
click at [890, 322] on img "Next" at bounding box center [883, 324] width 22 height 58
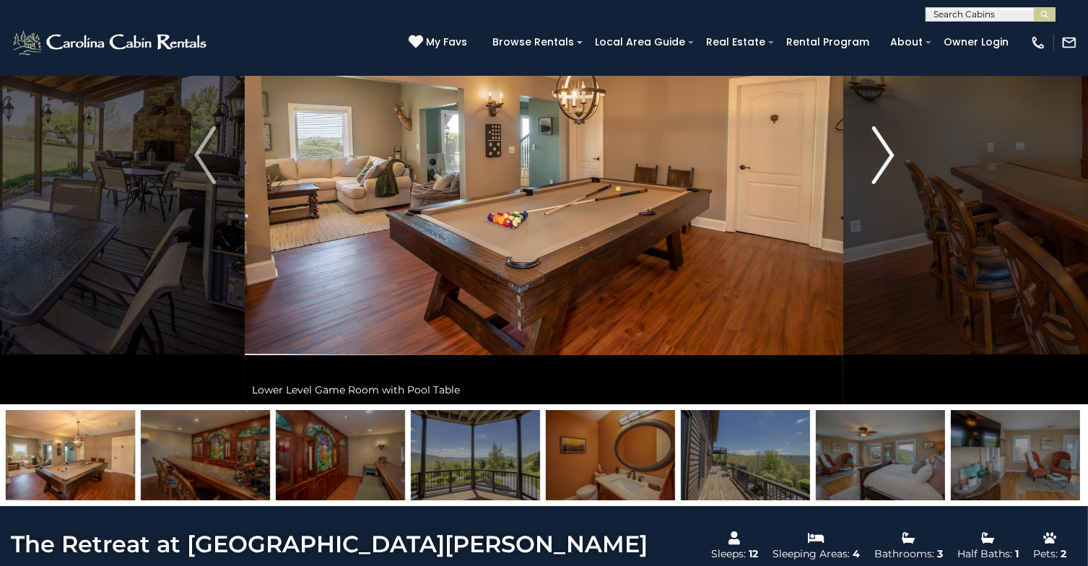
scroll to position [72, 0]
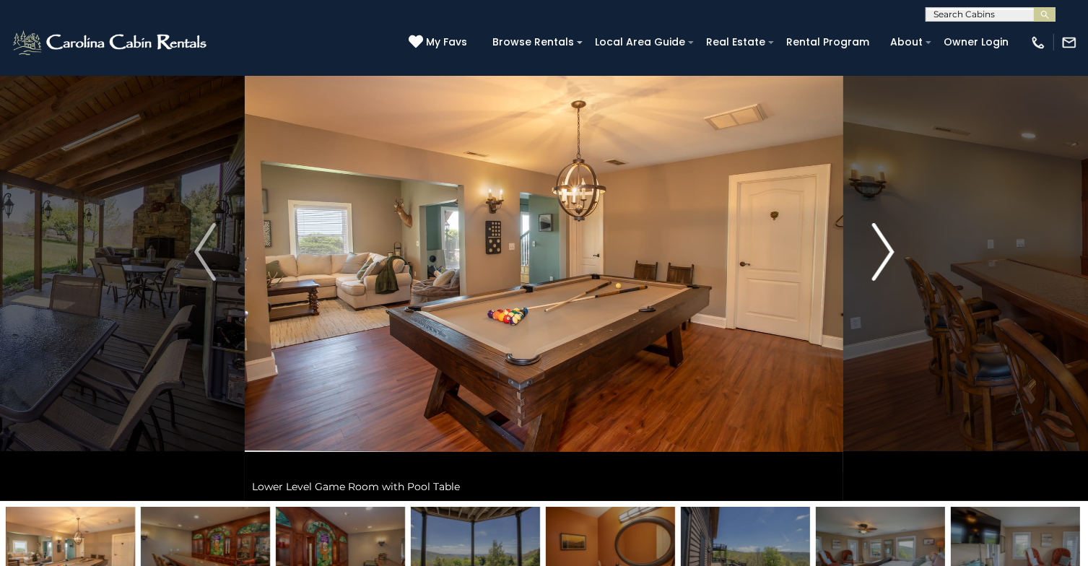
click at [882, 264] on img "Next" at bounding box center [883, 252] width 22 height 58
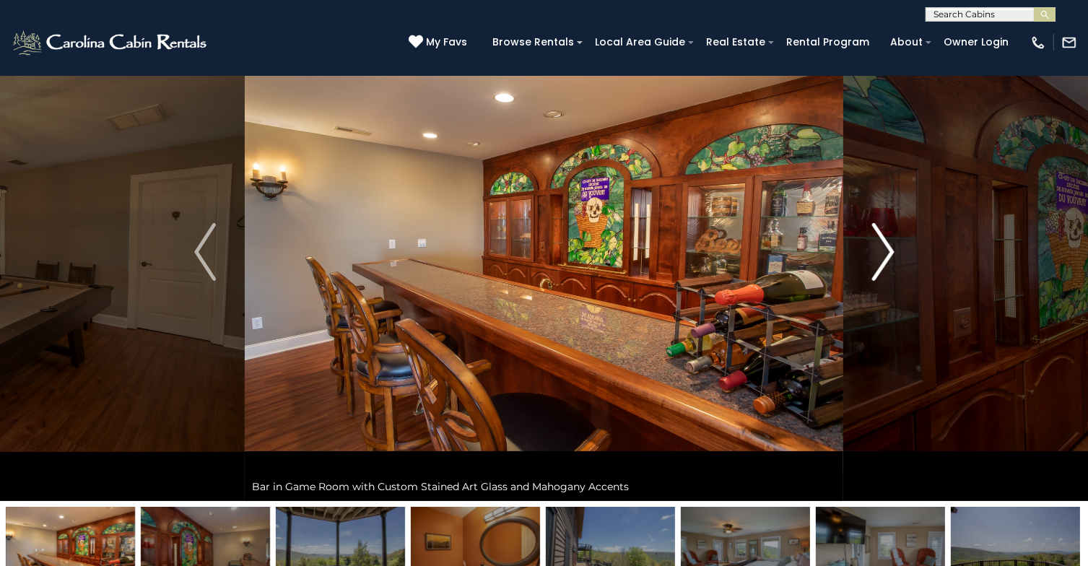
click at [882, 264] on img "Next" at bounding box center [883, 252] width 22 height 58
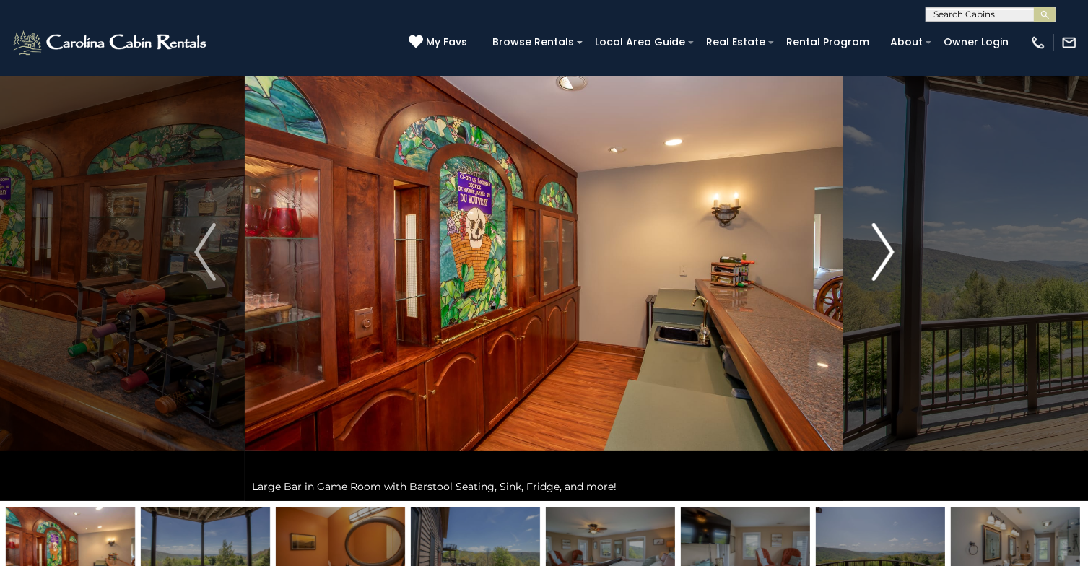
click at [882, 264] on img "Next" at bounding box center [883, 252] width 22 height 58
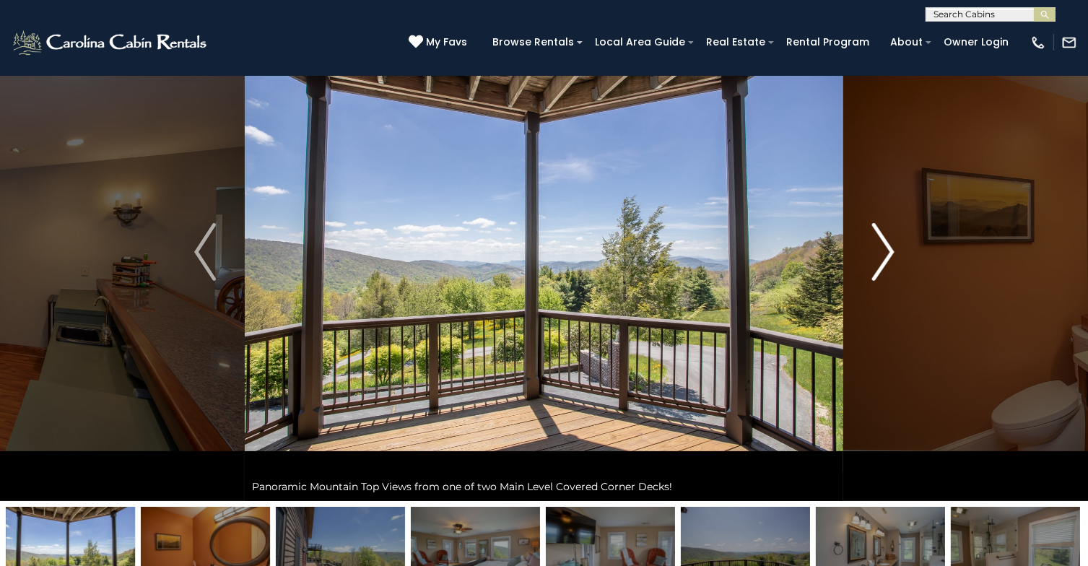
click at [882, 264] on img "Next" at bounding box center [883, 252] width 22 height 58
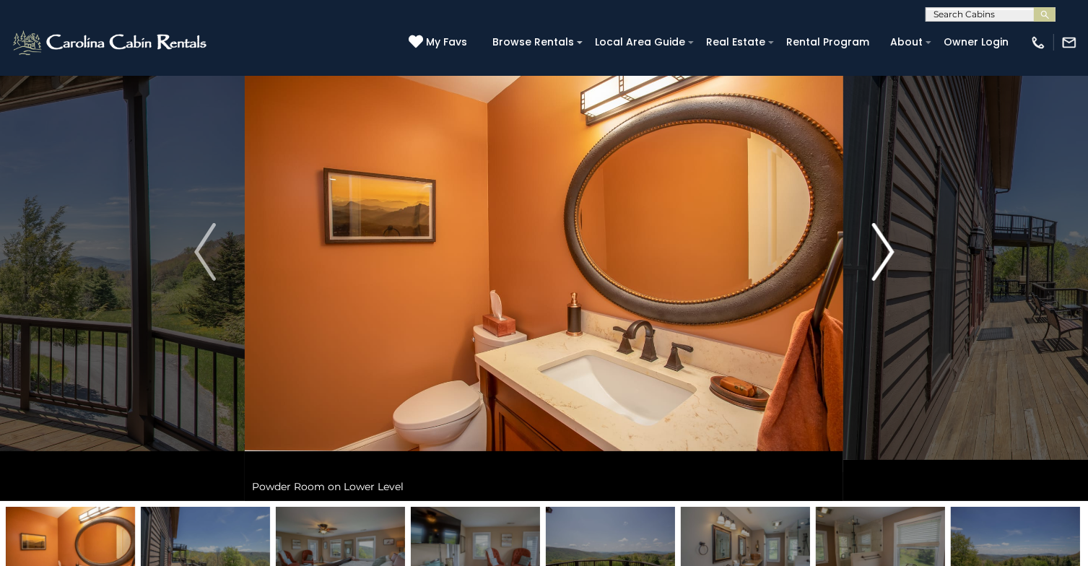
click at [882, 264] on img "Next" at bounding box center [883, 252] width 22 height 58
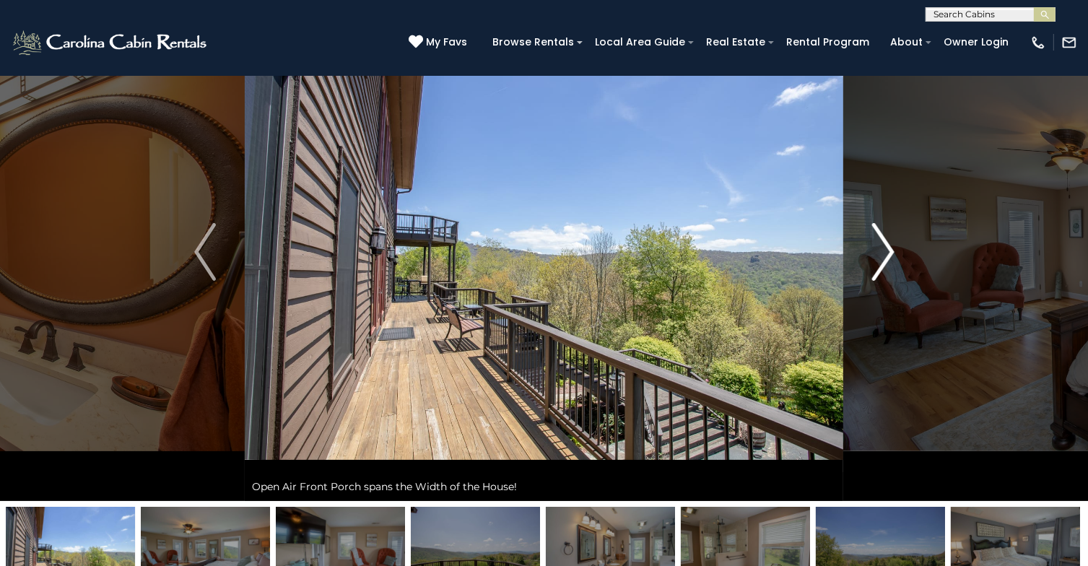
click at [882, 264] on img "Next" at bounding box center [883, 252] width 22 height 58
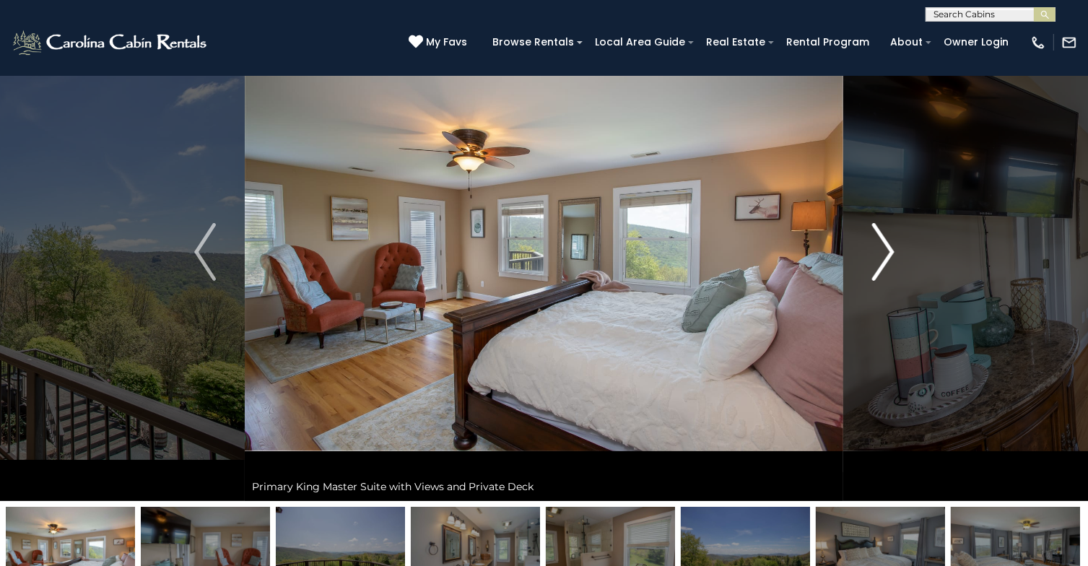
click at [882, 264] on img "Next" at bounding box center [883, 252] width 22 height 58
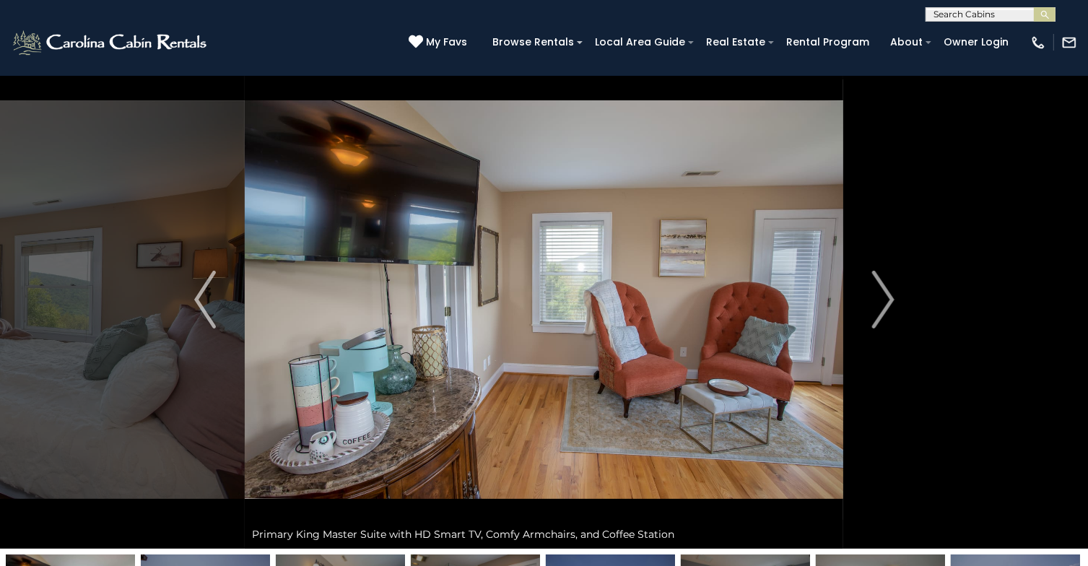
scroll to position [0, 0]
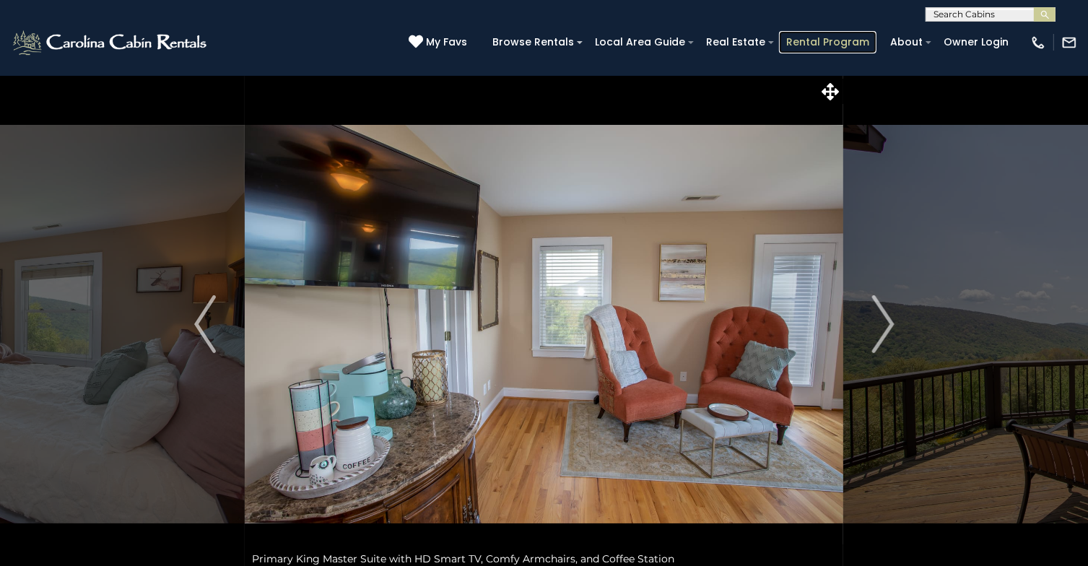
click at [812, 43] on link "Rental Program" at bounding box center [827, 42] width 97 height 22
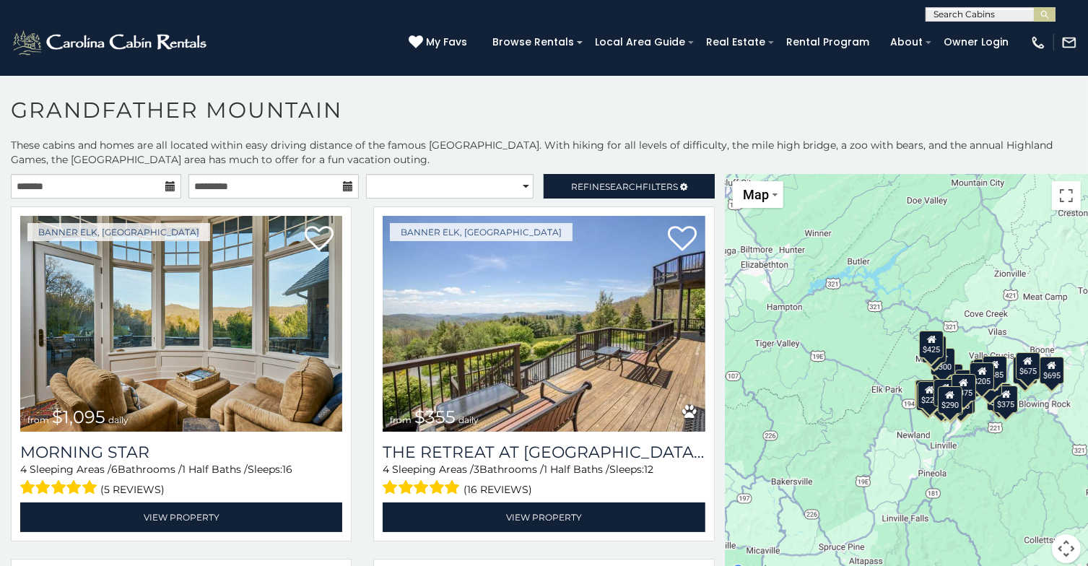
click at [999, 404] on div "$375" at bounding box center [1006, 399] width 25 height 27
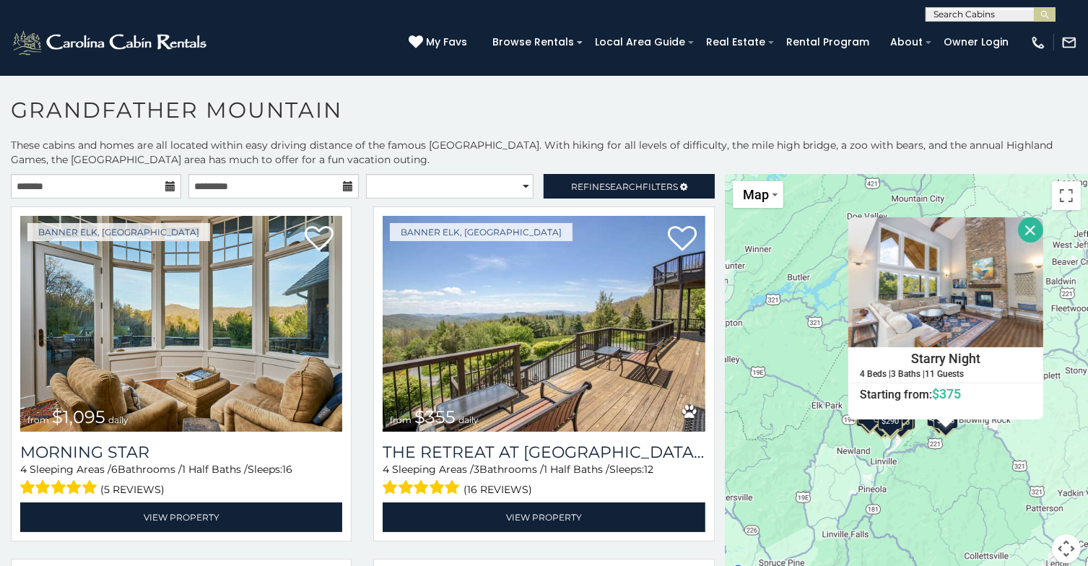
click at [1025, 219] on button "Close" at bounding box center [1030, 229] width 25 height 25
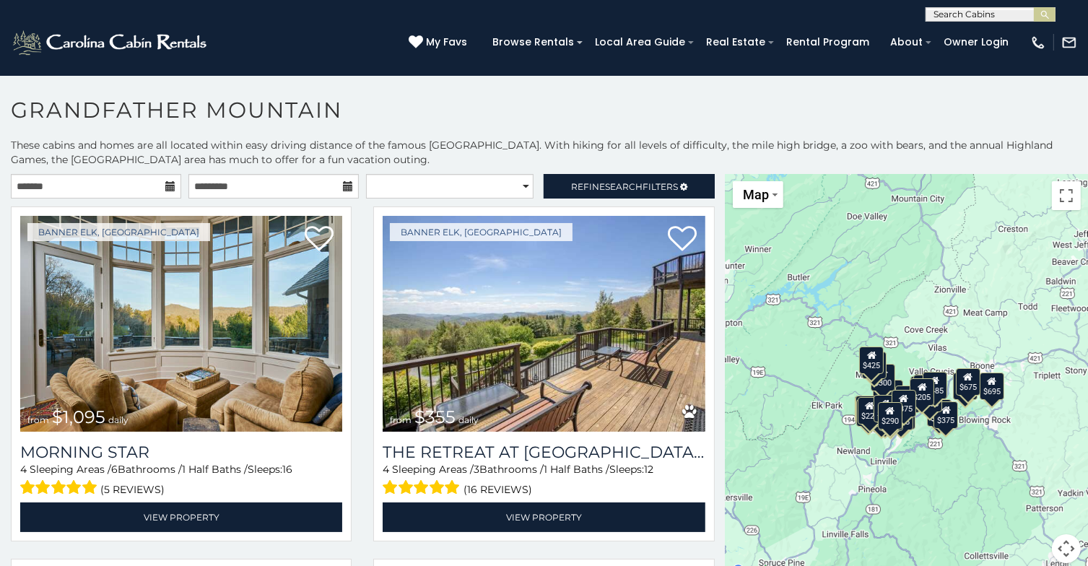
click at [988, 389] on div "$695" at bounding box center [992, 385] width 25 height 27
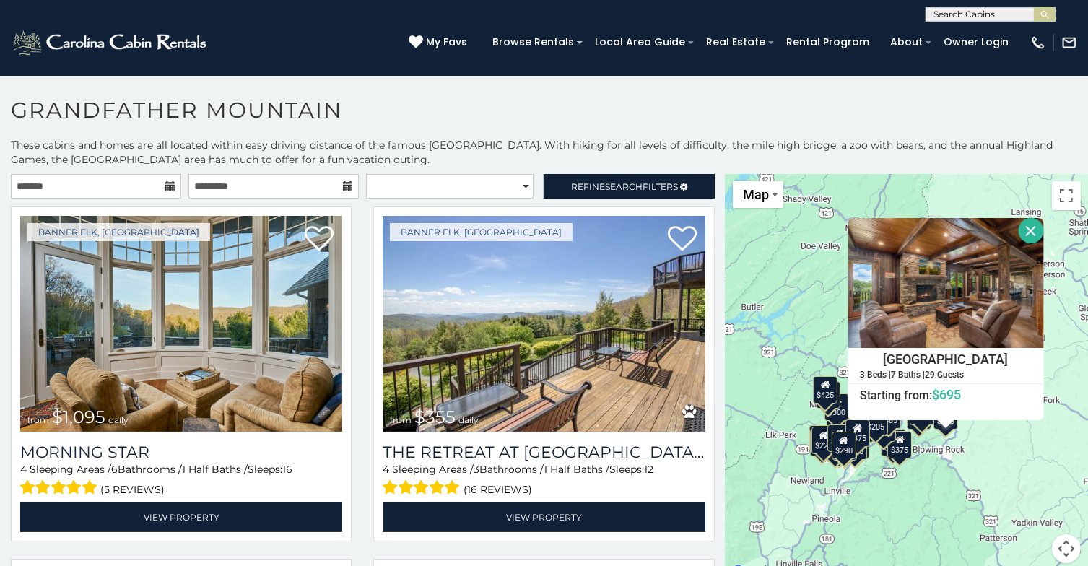
click at [1018, 224] on button "Close" at bounding box center [1030, 230] width 25 height 25
